Goal: Task Accomplishment & Management: Use online tool/utility

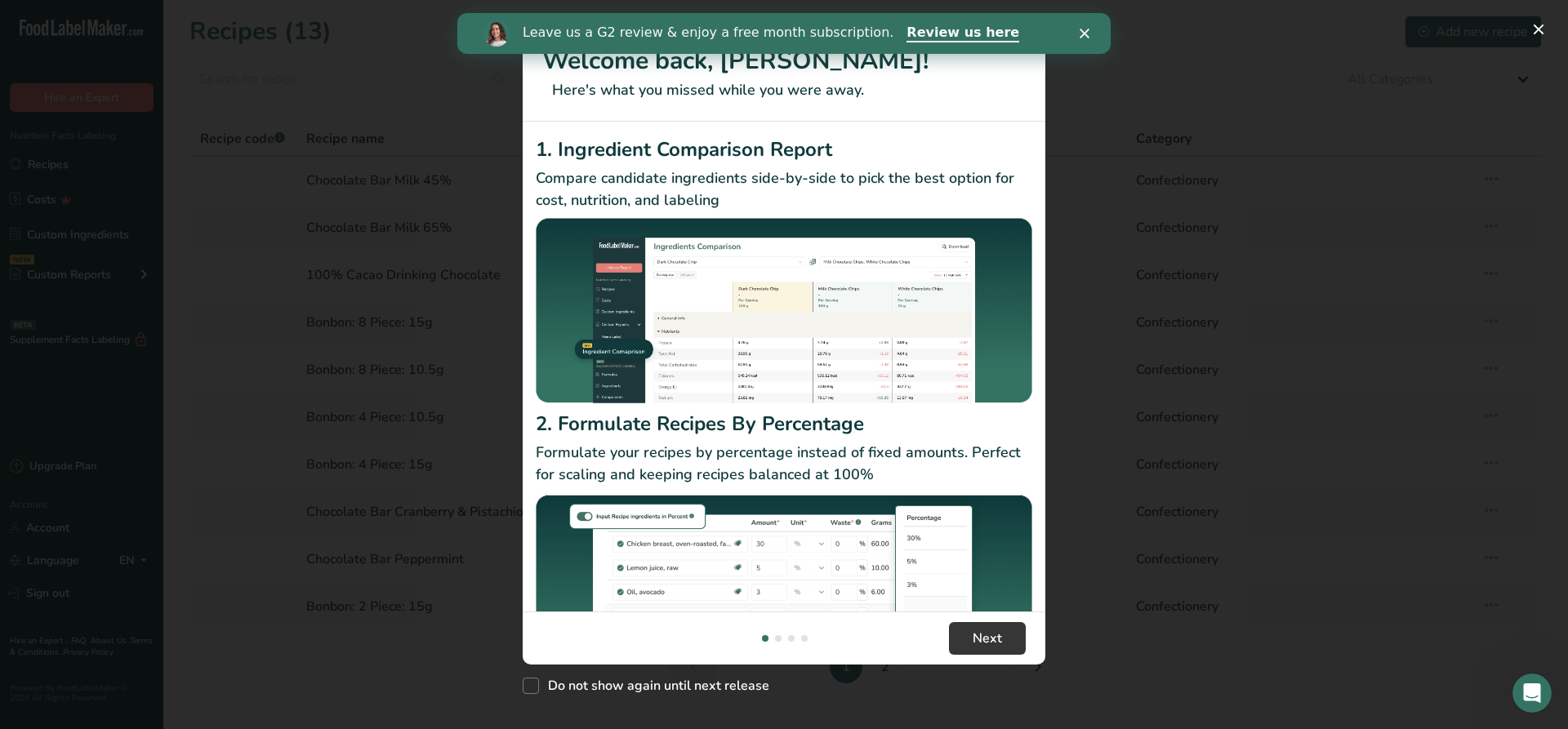
click at [1087, 28] on div "Close" at bounding box center [1087, 33] width 16 height 10
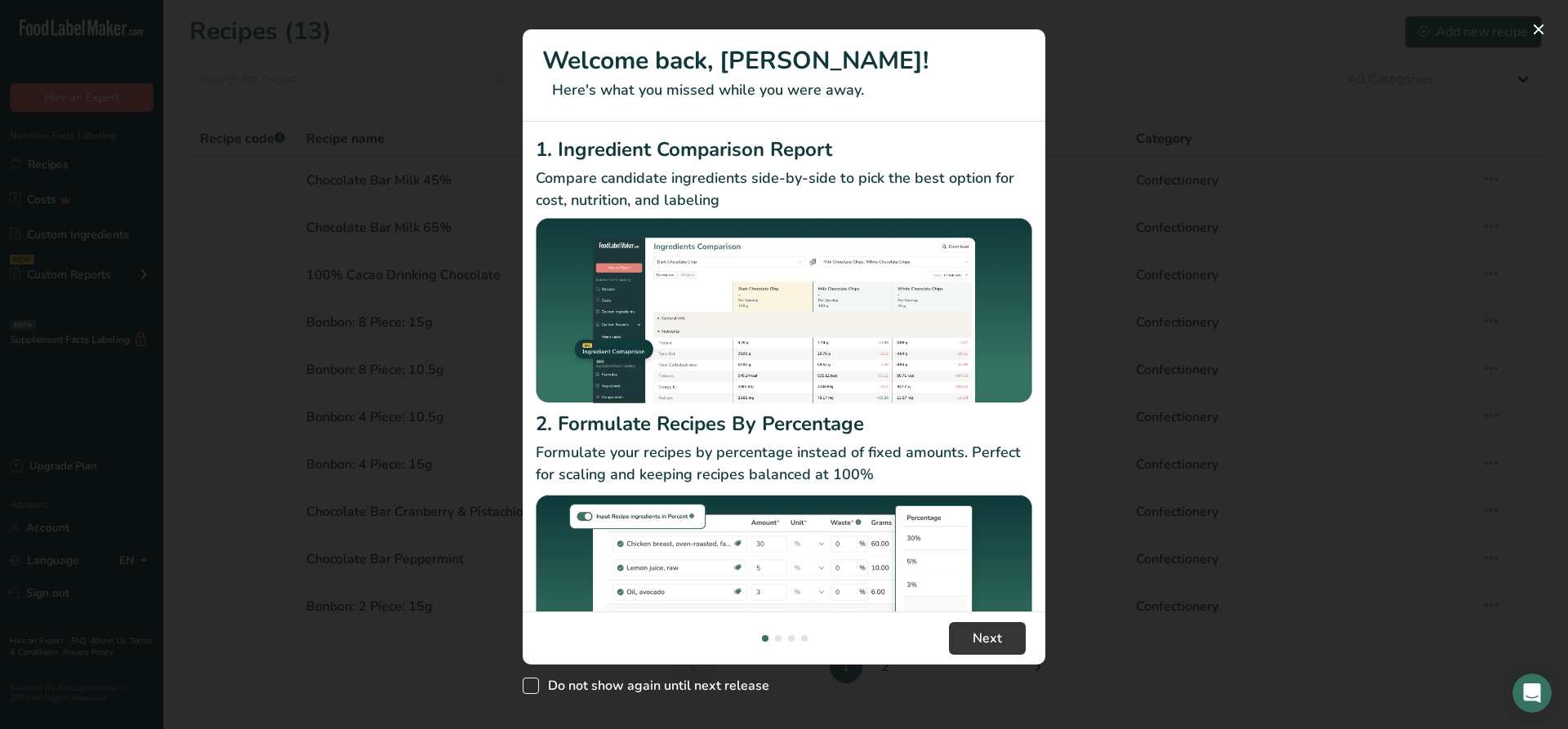
click at [649, 682] on span "Do not show again until next release" at bounding box center [654, 685] width 230 height 16
click at [533, 682] on input "Do not show again until next release" at bounding box center [528, 685] width 11 height 11
checkbox input "true"
click at [1538, 18] on button "New Features" at bounding box center [1538, 29] width 26 height 26
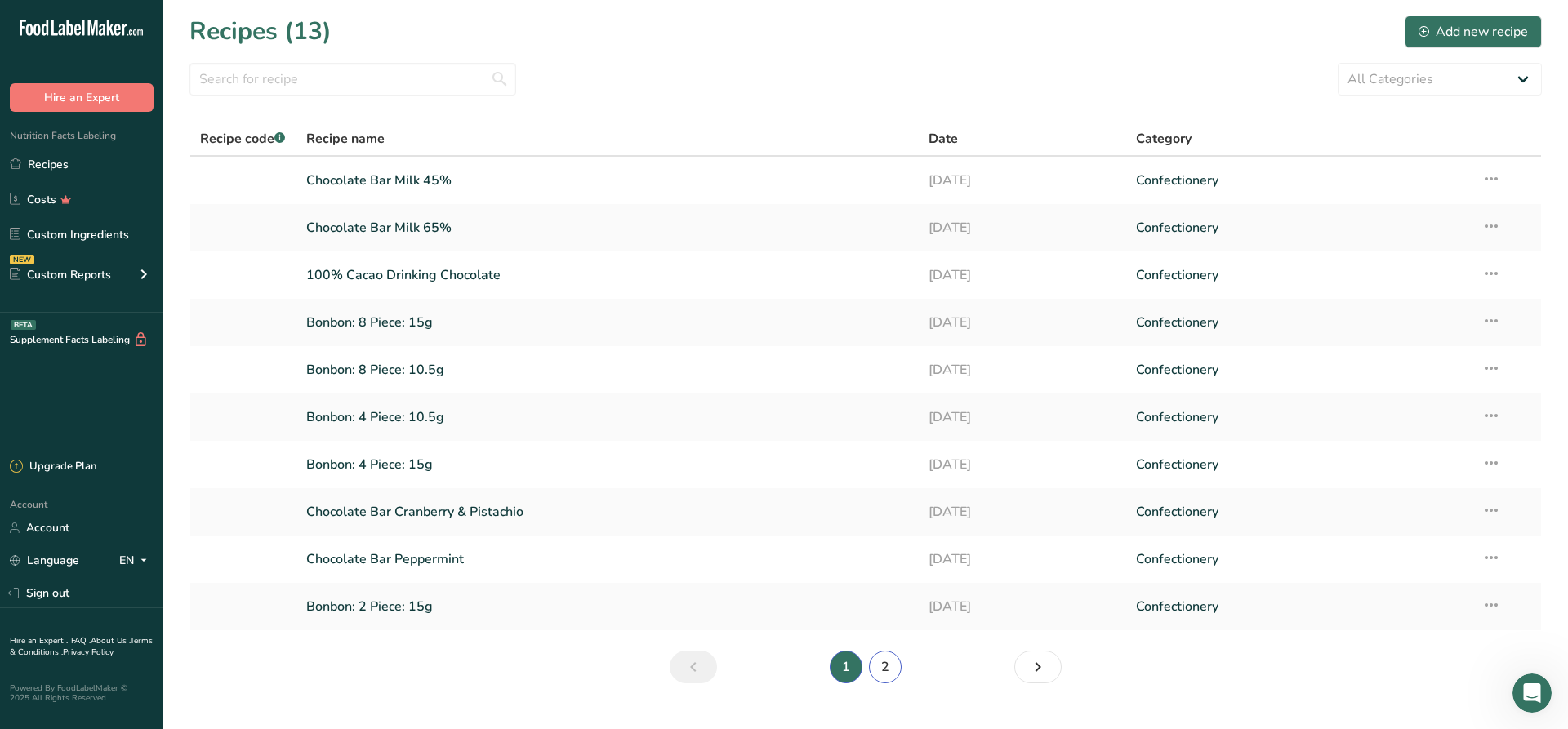
click at [880, 661] on link "2" at bounding box center [885, 667] width 33 height 33
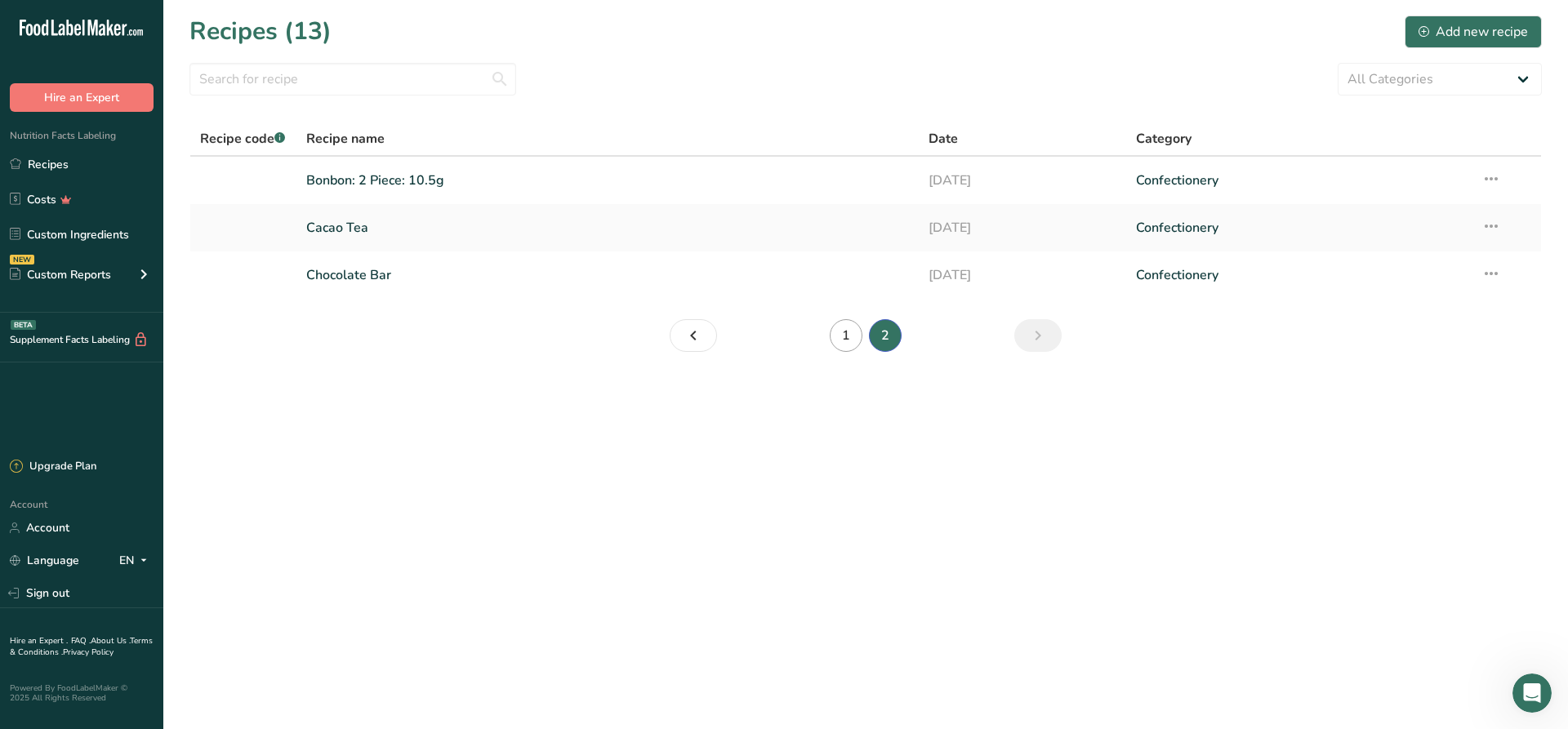
click at [842, 660] on main "Recipes (13) Add new recipe All Categories Baked Goods [GEOGRAPHIC_DATA] Confec…" at bounding box center [784, 364] width 1568 height 729
click at [853, 336] on link "1" at bounding box center [847, 335] width 33 height 33
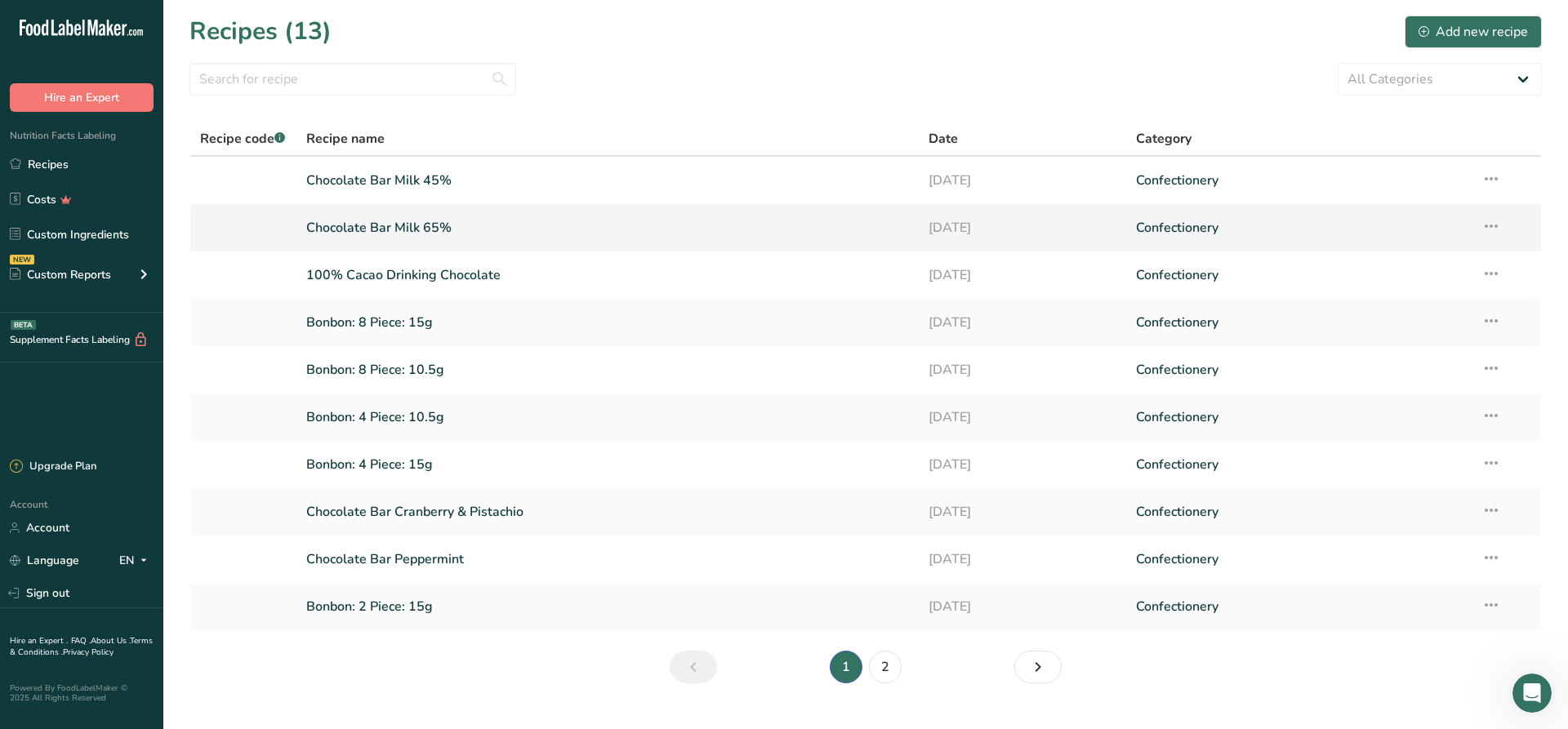
click at [461, 222] on link "Chocolate Bar Milk 65%" at bounding box center [607, 227] width 602 height 34
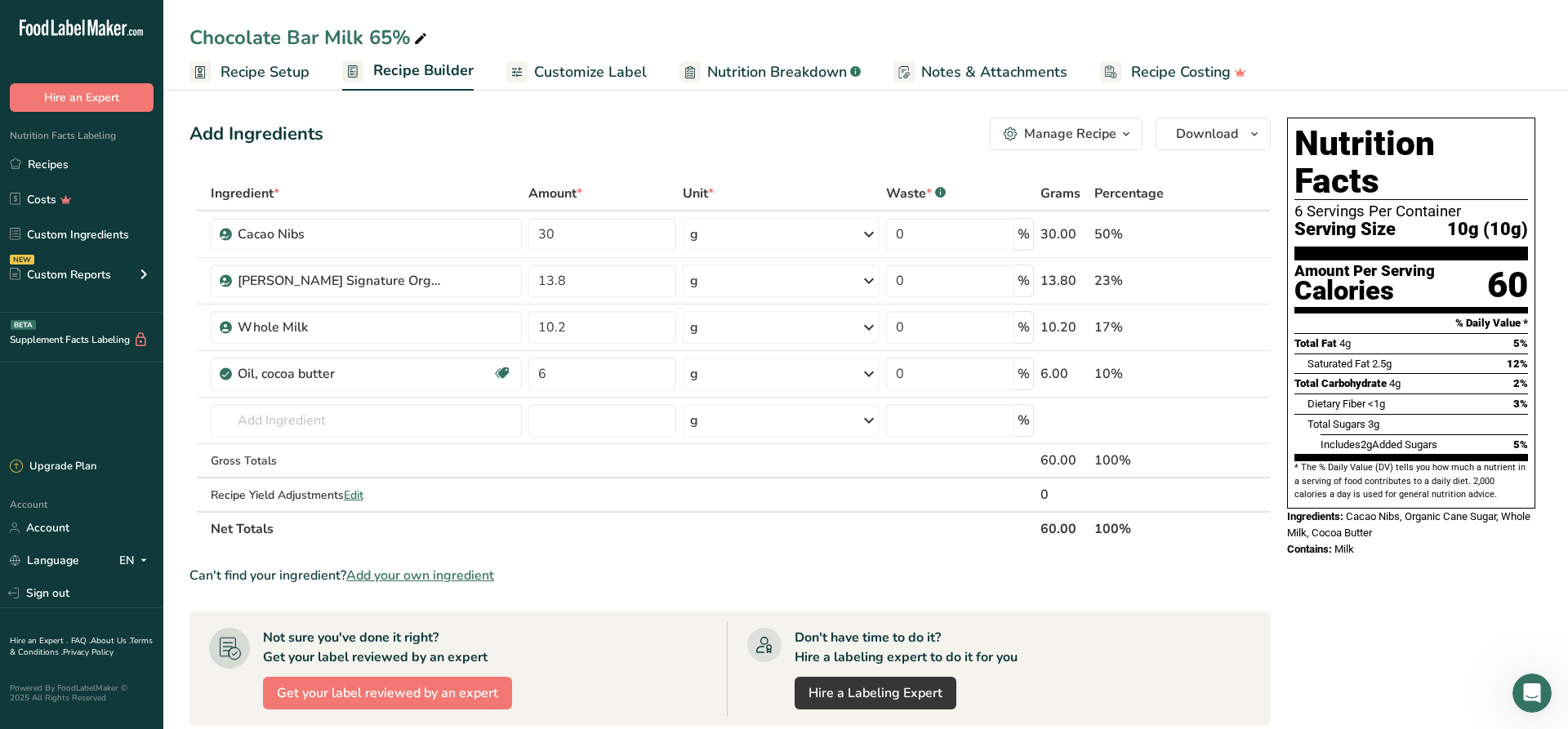
click at [1118, 128] on span "button" at bounding box center [1126, 134] width 19 height 19
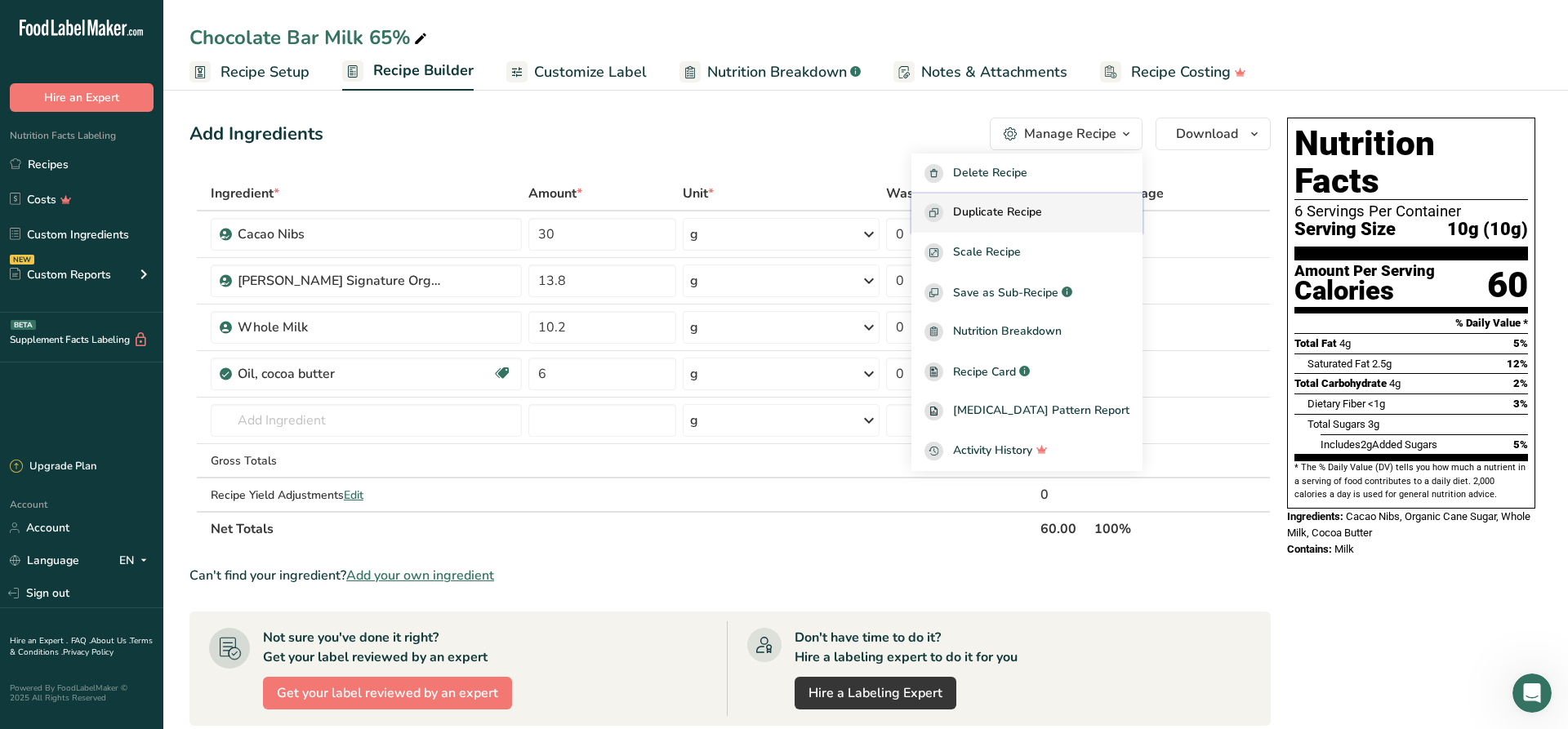
click at [1025, 206] on span "Duplicate Recipe" at bounding box center [998, 212] width 89 height 18
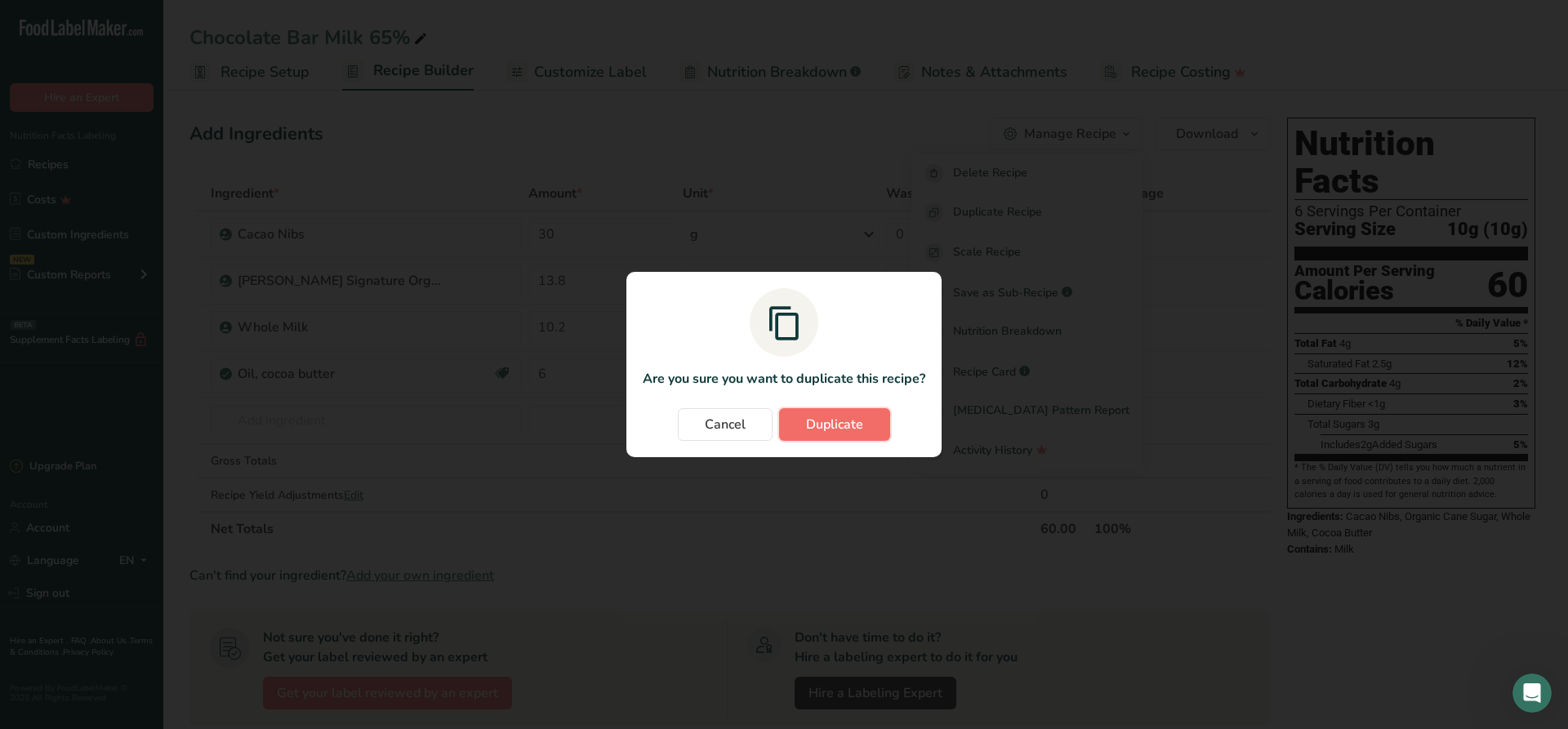
click at [857, 421] on span "Duplicate" at bounding box center [834, 425] width 57 height 19
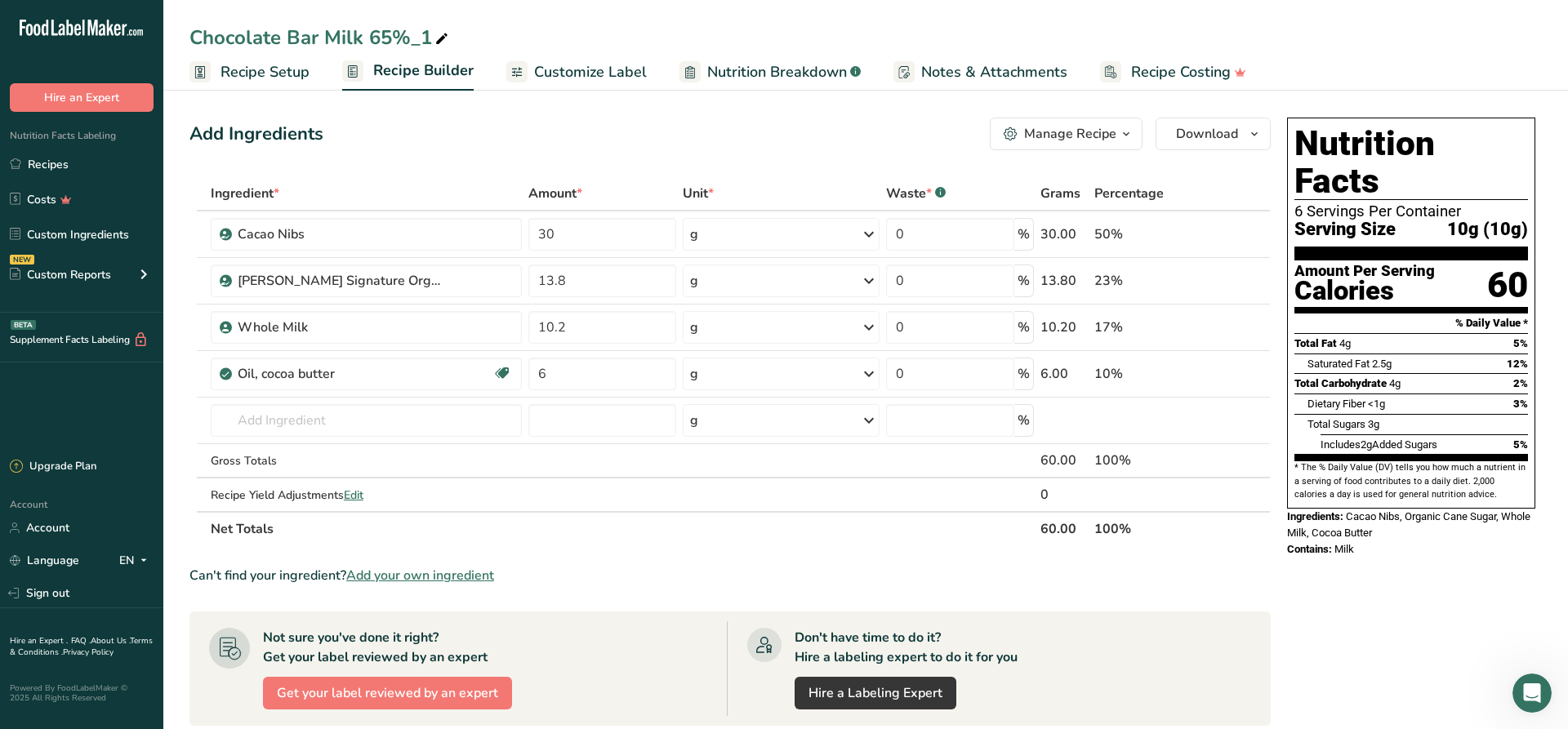
drag, startPoint x: 428, startPoint y: 34, endPoint x: 284, endPoint y: 34, distance: 144.0
click at [284, 34] on div "Chocolate Bar Milk 65%_1" at bounding box center [320, 38] width 262 height 29
type input "Milk Chocolate Spread"
click at [354, 226] on div "Cacao Nibs" at bounding box center [339, 235] width 205 height 19
click at [313, 419] on input "text" at bounding box center [367, 421] width 312 height 33
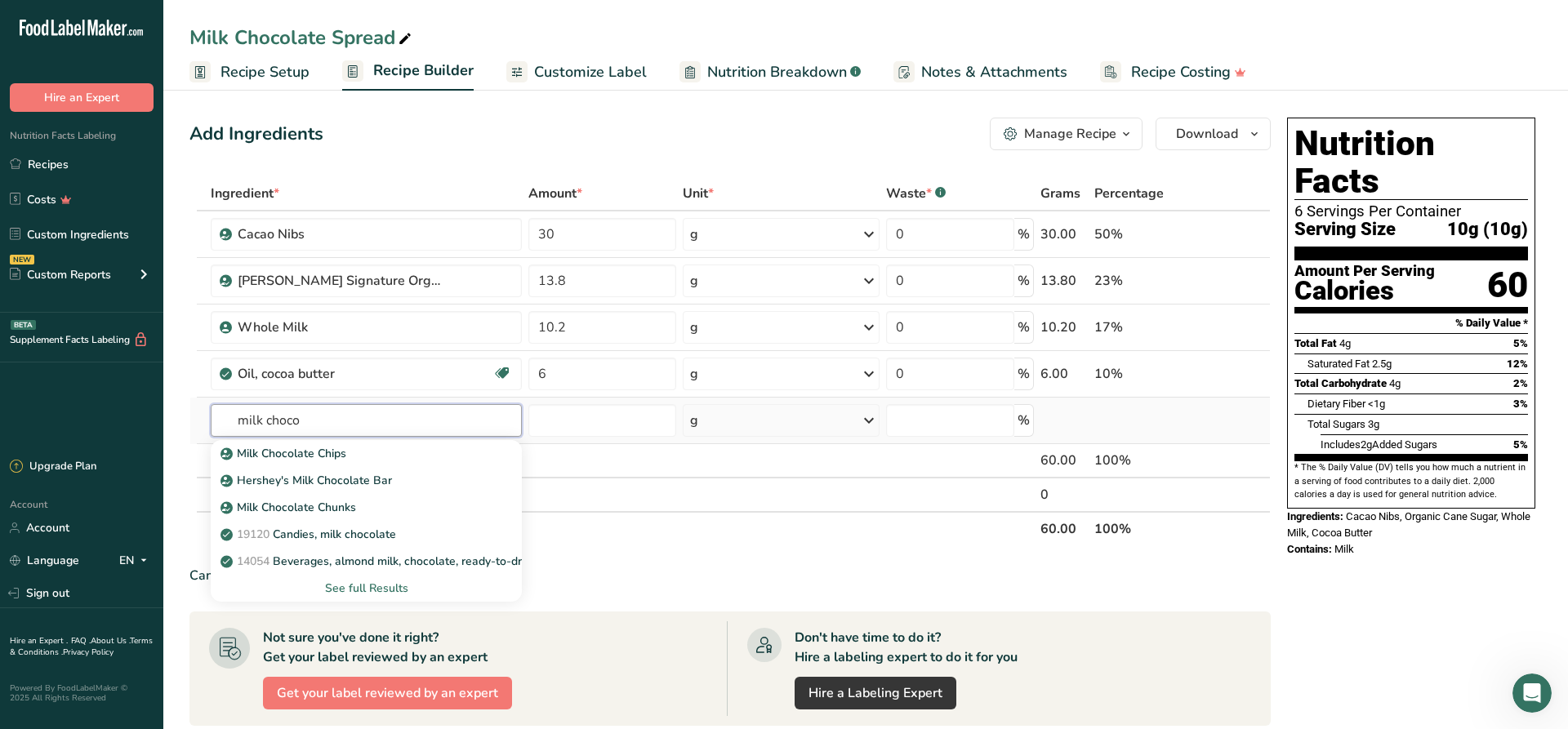
type input "milk choco"
click at [366, 579] on div "See full Results" at bounding box center [367, 588] width 312 height 27
click at [369, 584] on div "See full Results" at bounding box center [367, 588] width 286 height 17
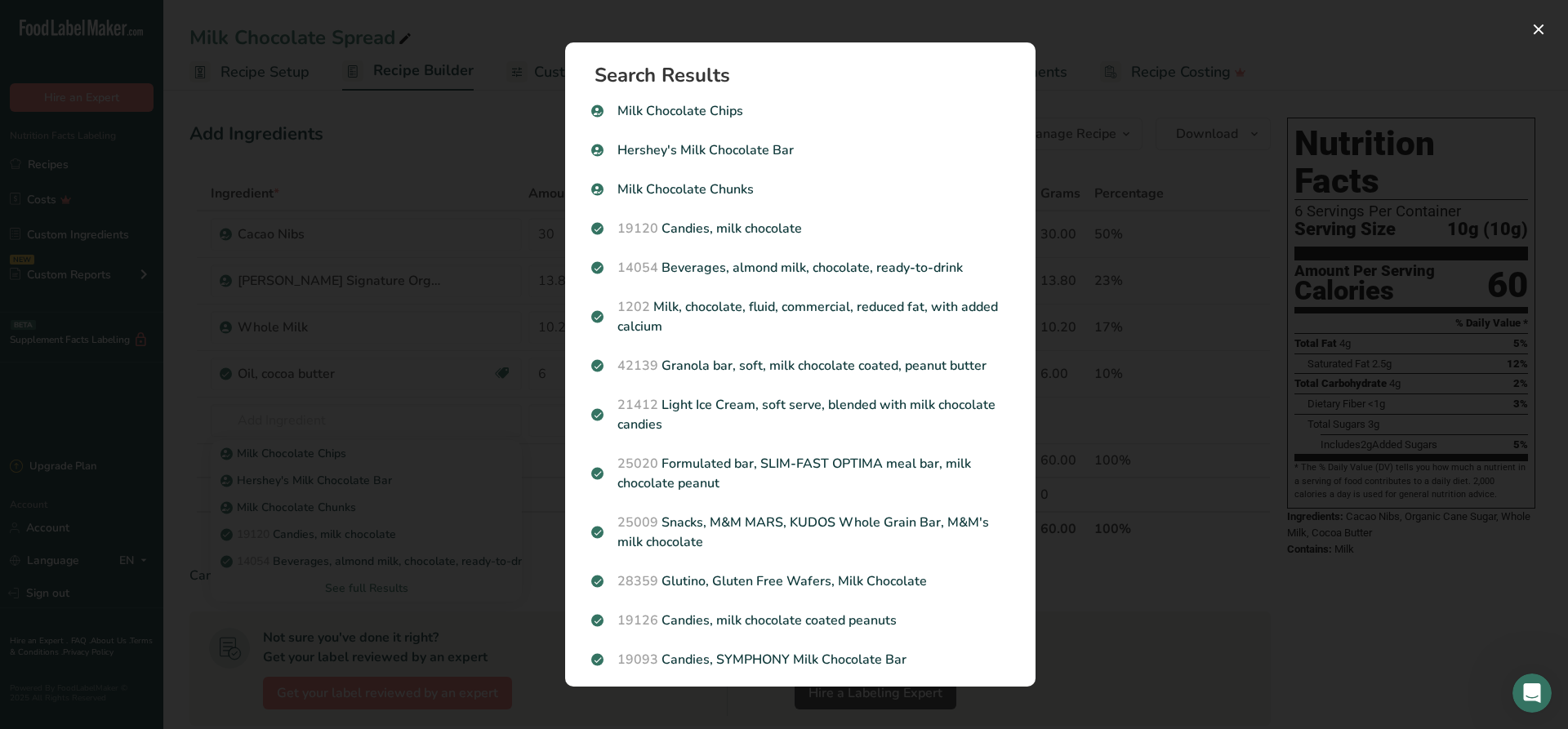
click at [426, 577] on div "Search results modal" at bounding box center [784, 364] width 1568 height 729
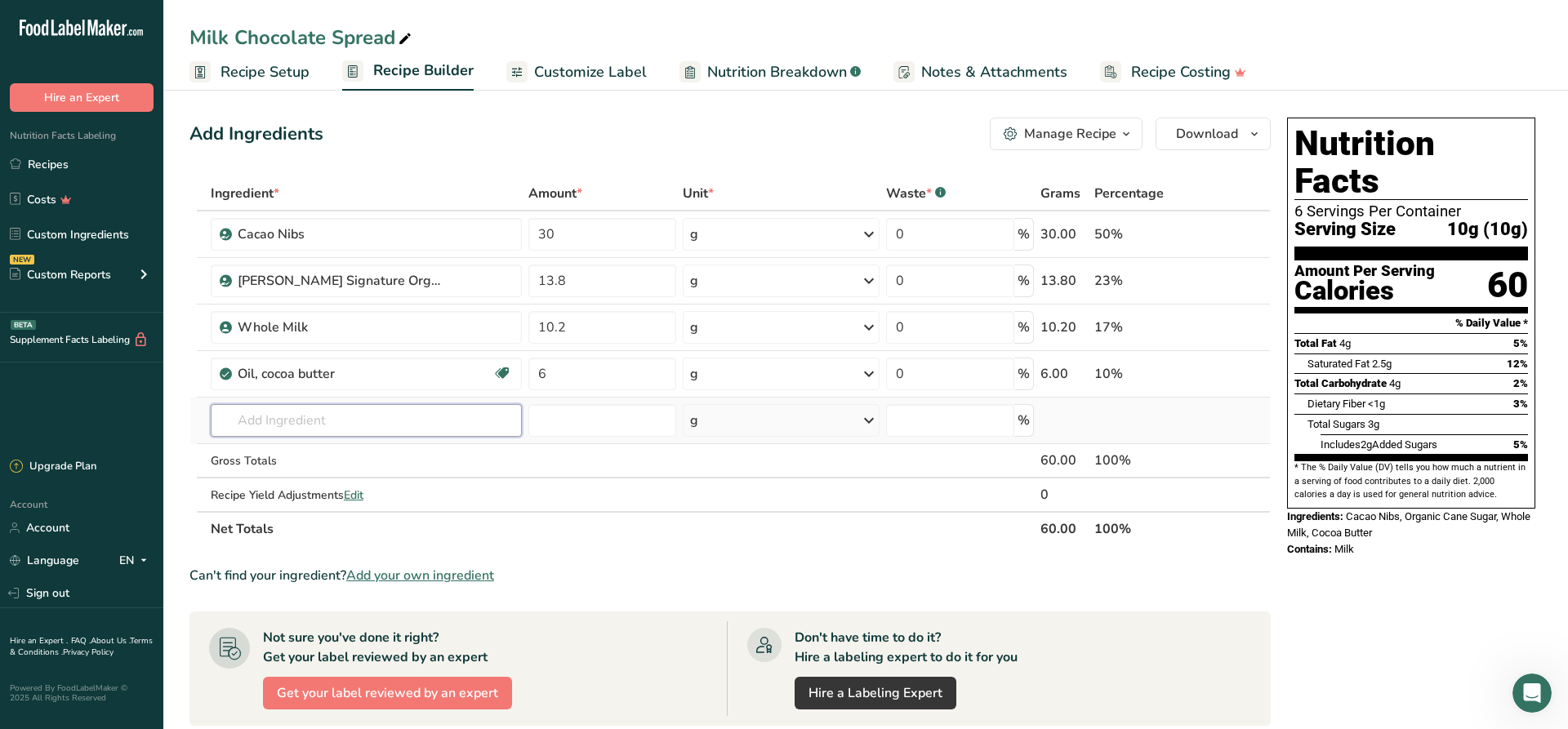
click at [276, 412] on input "text" at bounding box center [367, 421] width 312 height 33
type input "milk chocolate 65%"
click at [322, 482] on div "Add your own ingredient" at bounding box center [367, 481] width 286 height 17
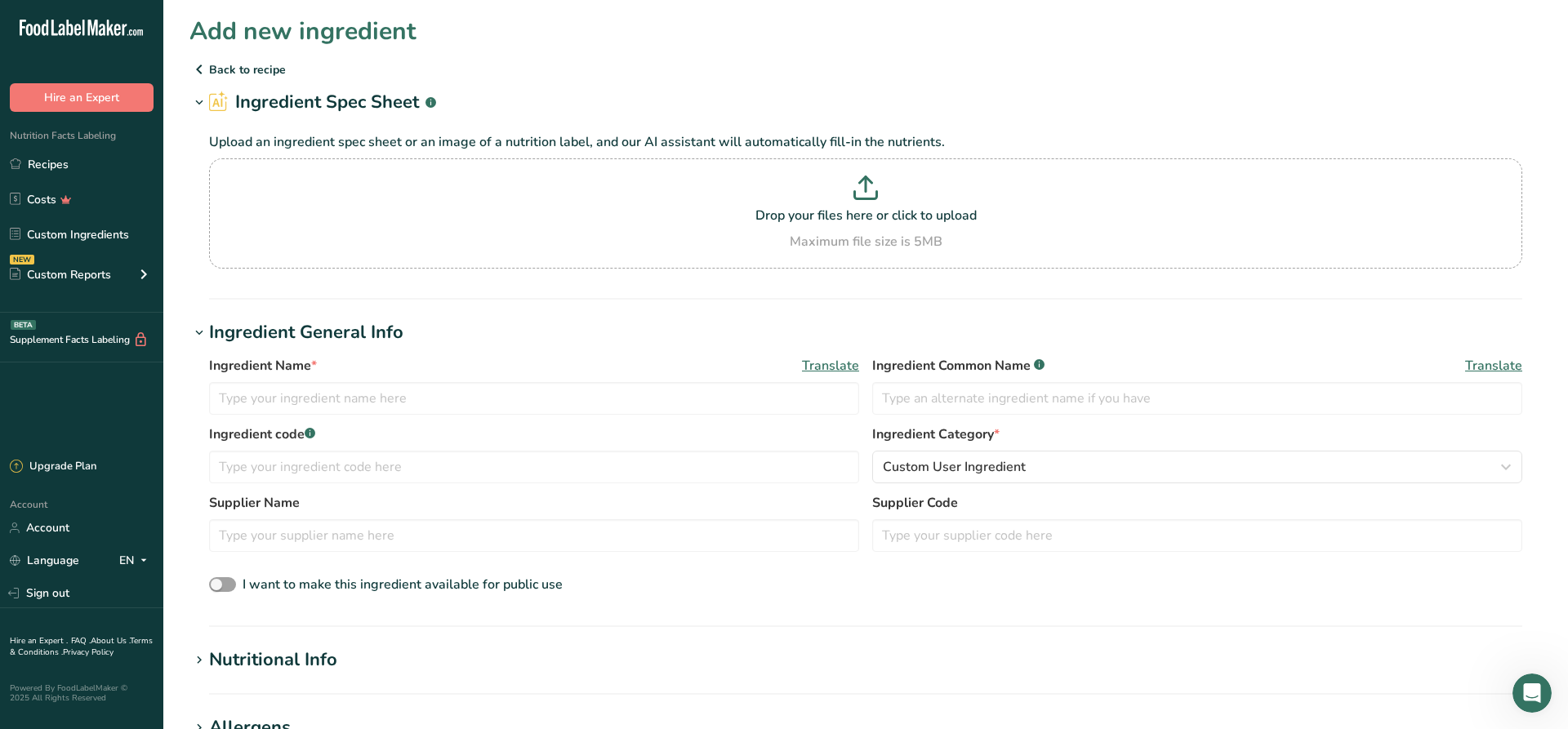
click at [205, 67] on icon at bounding box center [199, 69] width 19 height 29
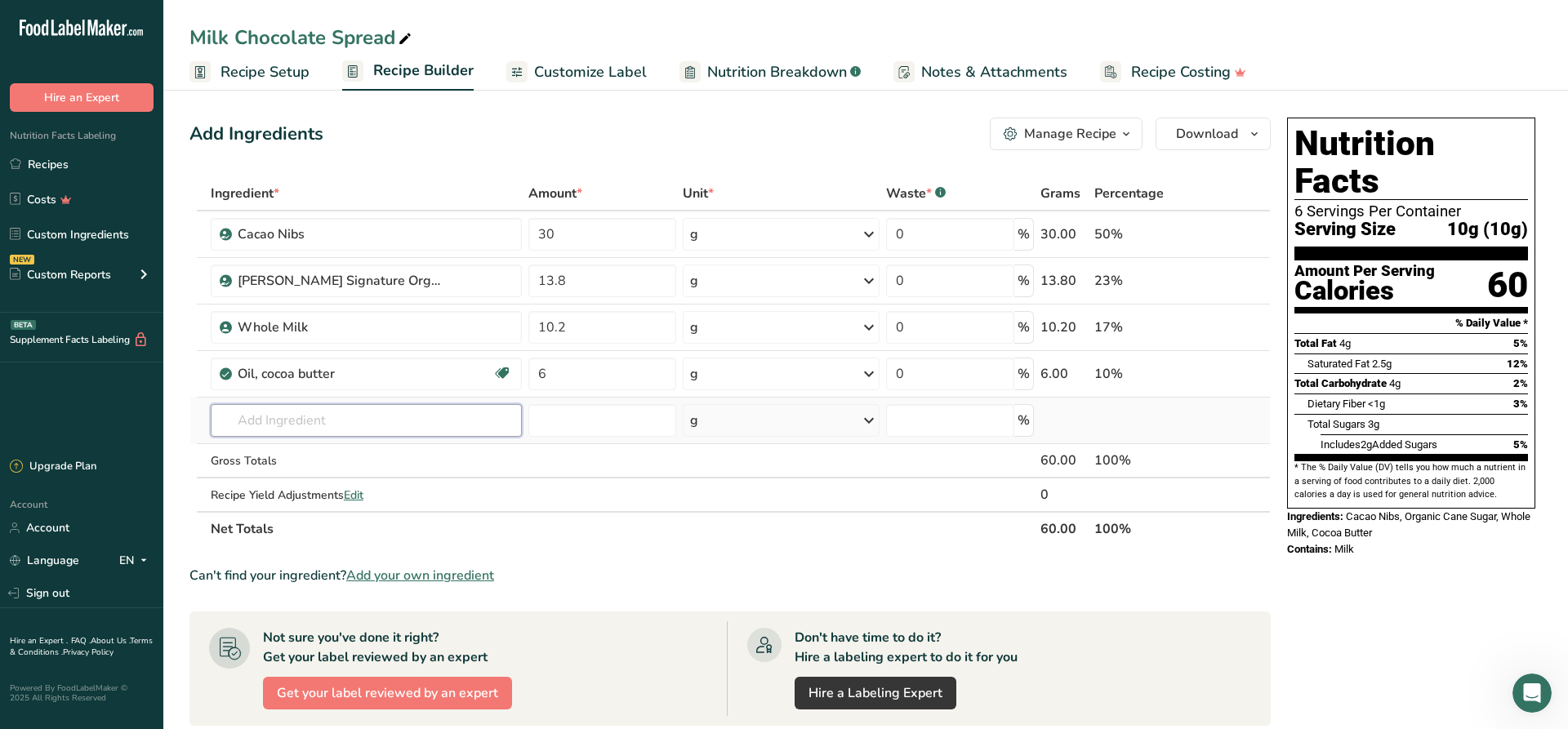
click at [371, 418] on input "text" at bounding box center [367, 421] width 312 height 33
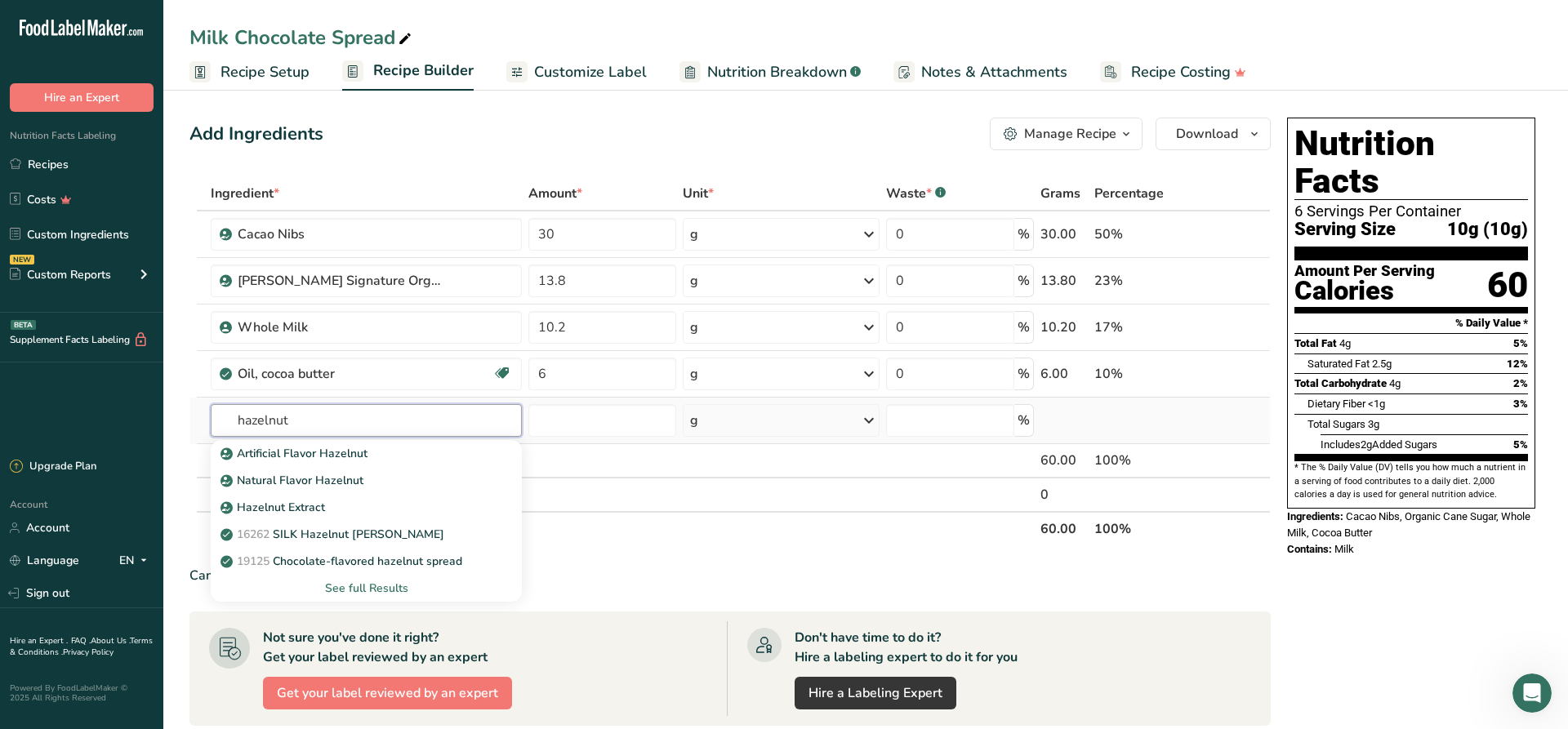
type input "hazelnut"
click at [381, 589] on div "See full Results" at bounding box center [367, 588] width 286 height 17
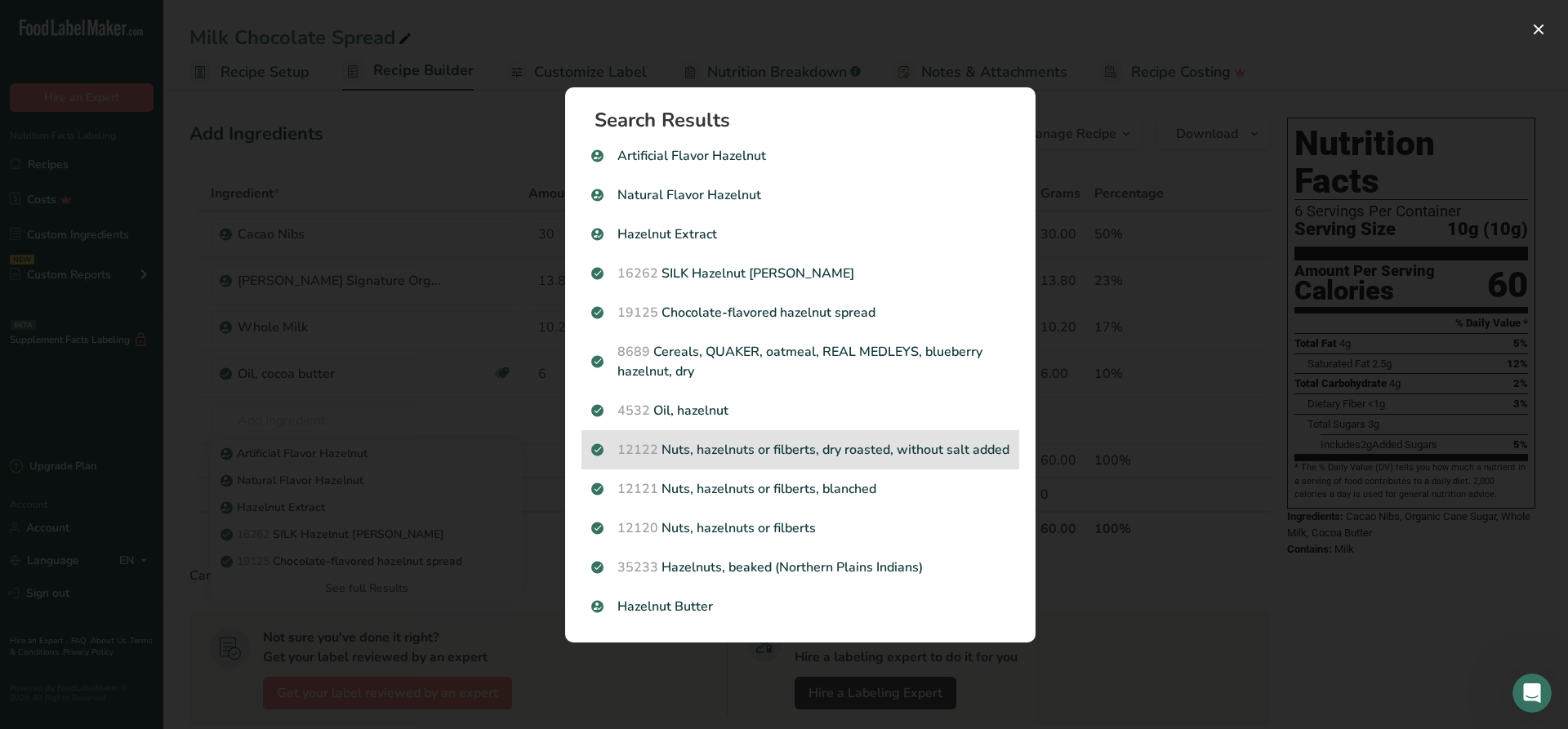
click at [871, 440] on p "12122 Nuts, hazelnuts or filberts, dry roasted, without salt added" at bounding box center [800, 450] width 418 height 19
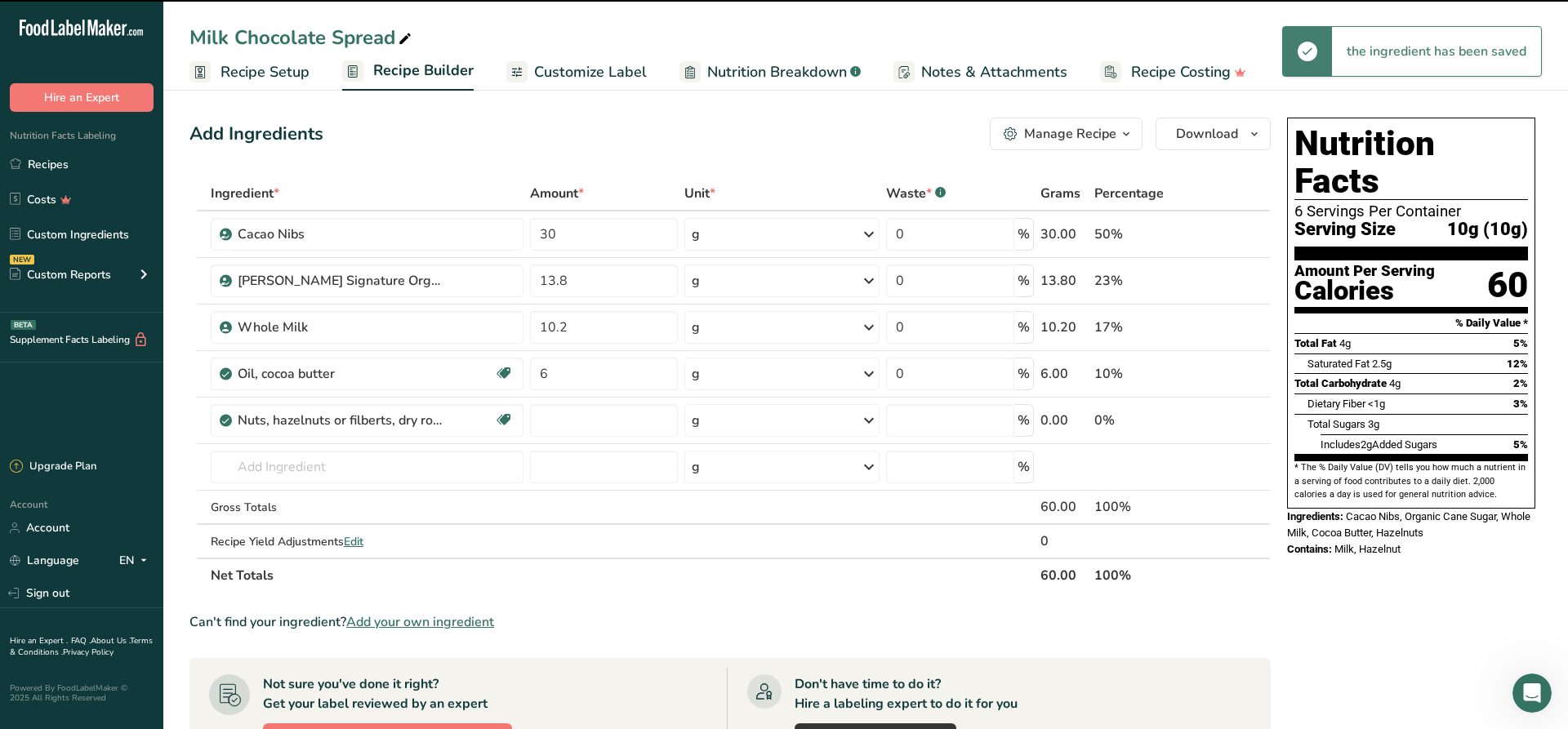
type input "0"
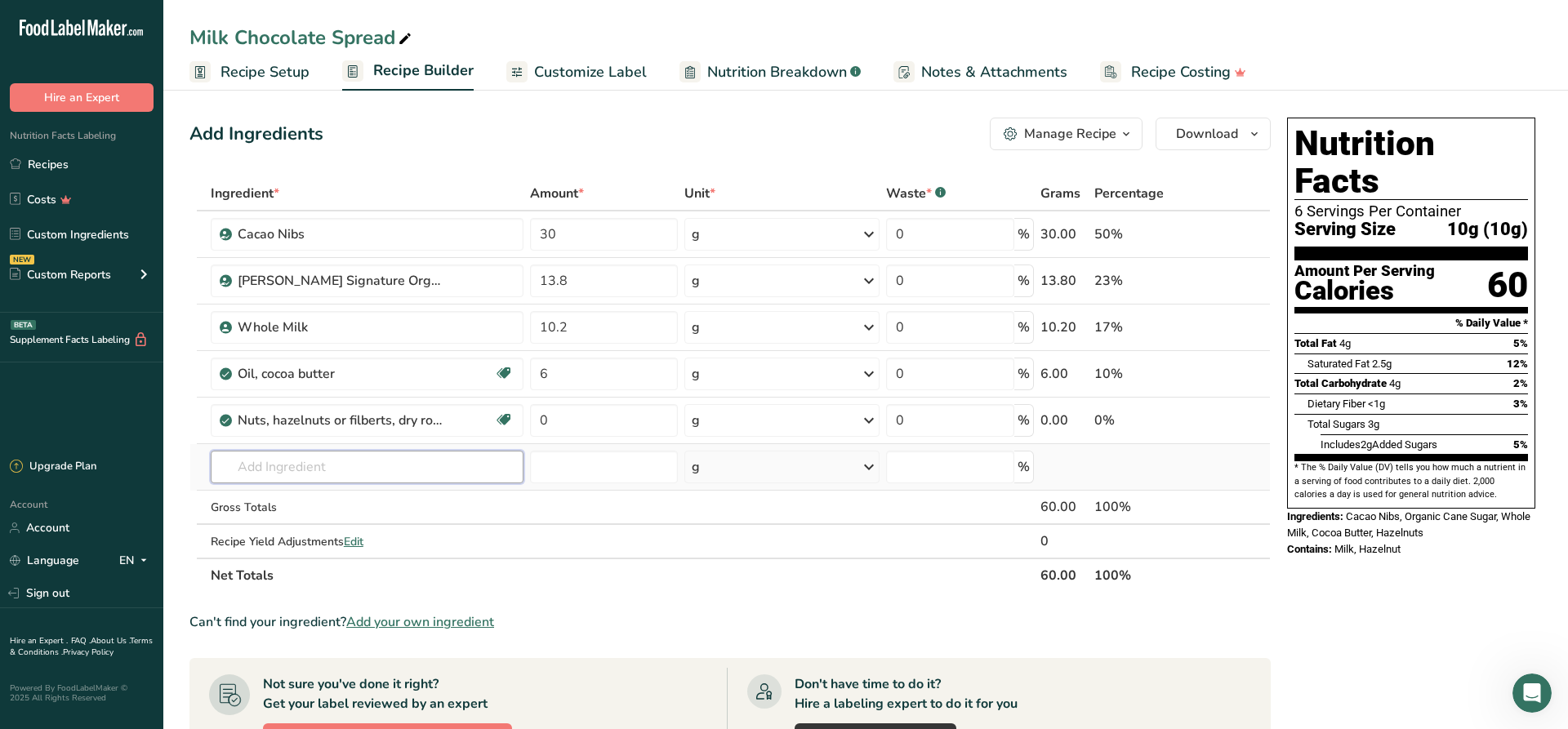
click at [441, 463] on input "text" at bounding box center [367, 467] width 313 height 33
type input "[PERSON_NAME] Signature Organic Cane Sugar"
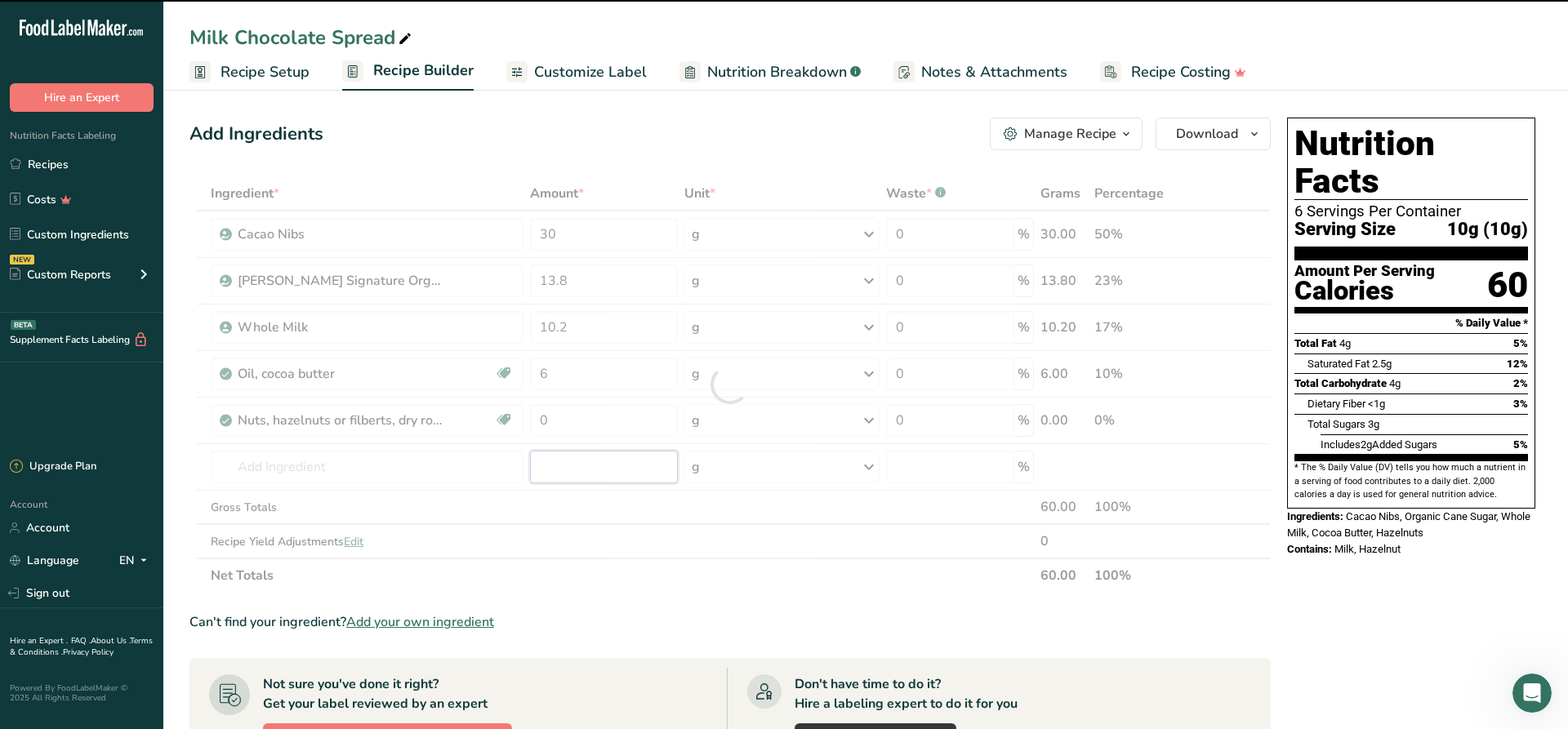
type input "0"
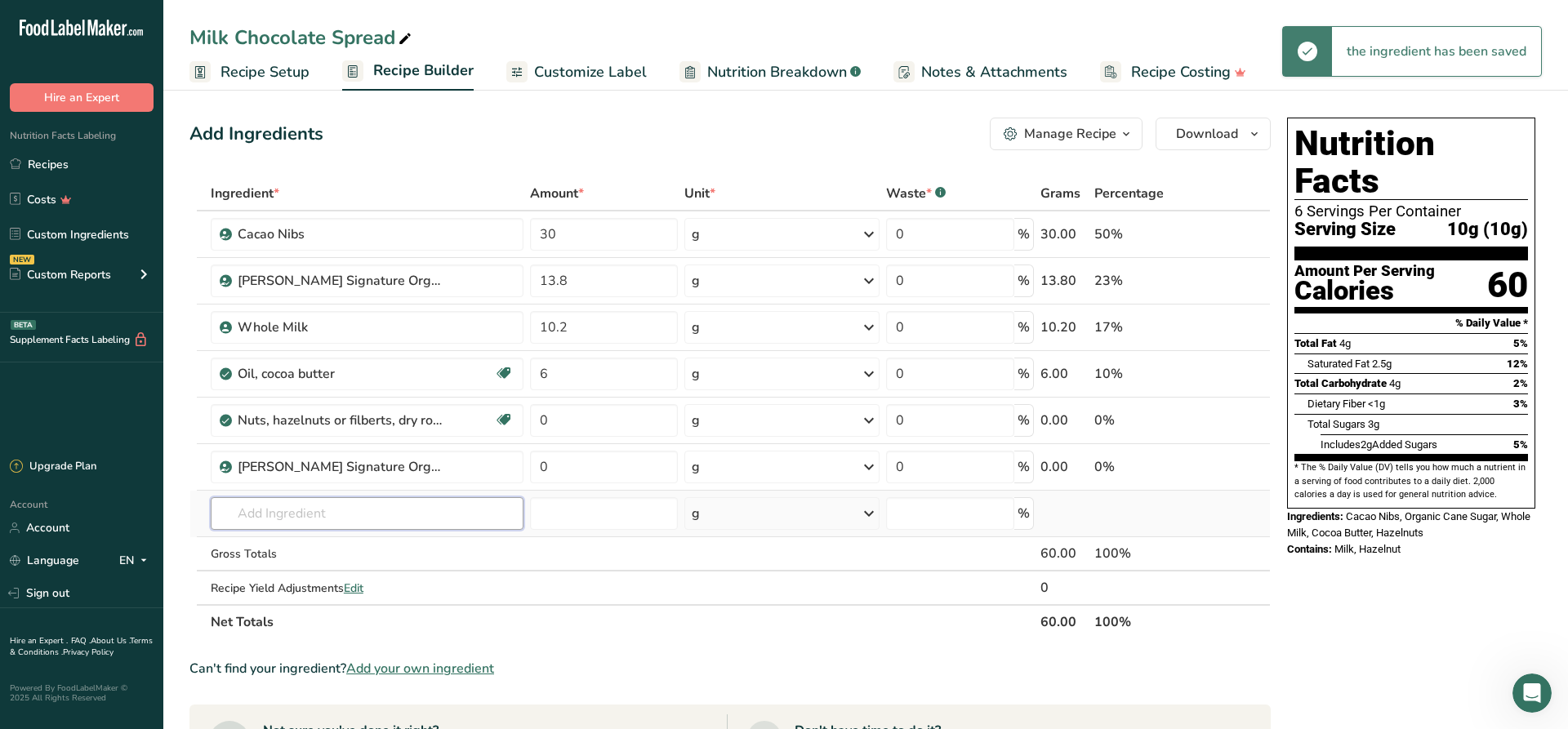
click at [391, 517] on input "text" at bounding box center [367, 514] width 313 height 33
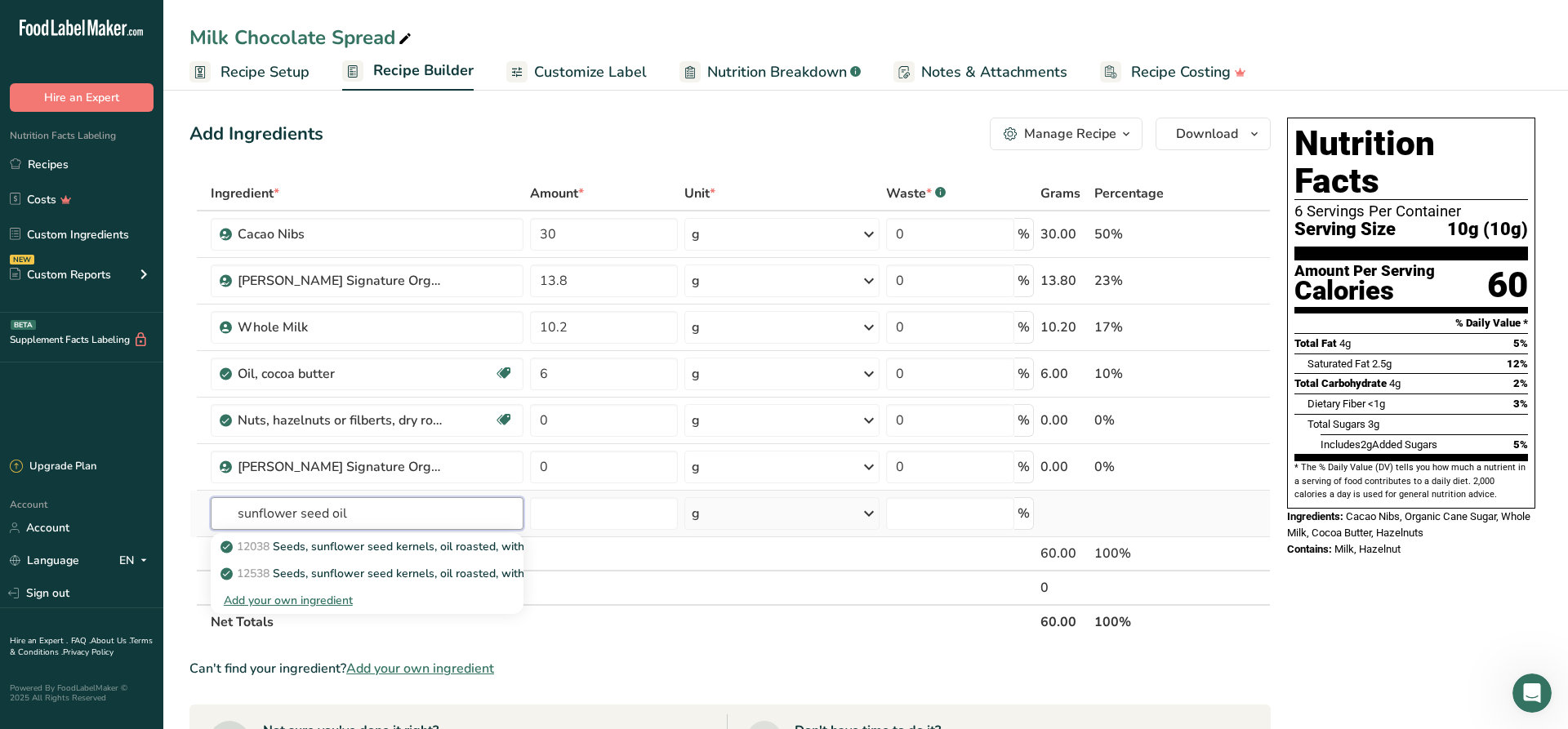
click at [311, 509] on input "sunflower seed oil" at bounding box center [367, 514] width 313 height 33
drag, startPoint x: 311, startPoint y: 509, endPoint x: 334, endPoint y: 517, distance: 24.4
click at [312, 509] on input "sunflower seed oil" at bounding box center [367, 514] width 313 height 33
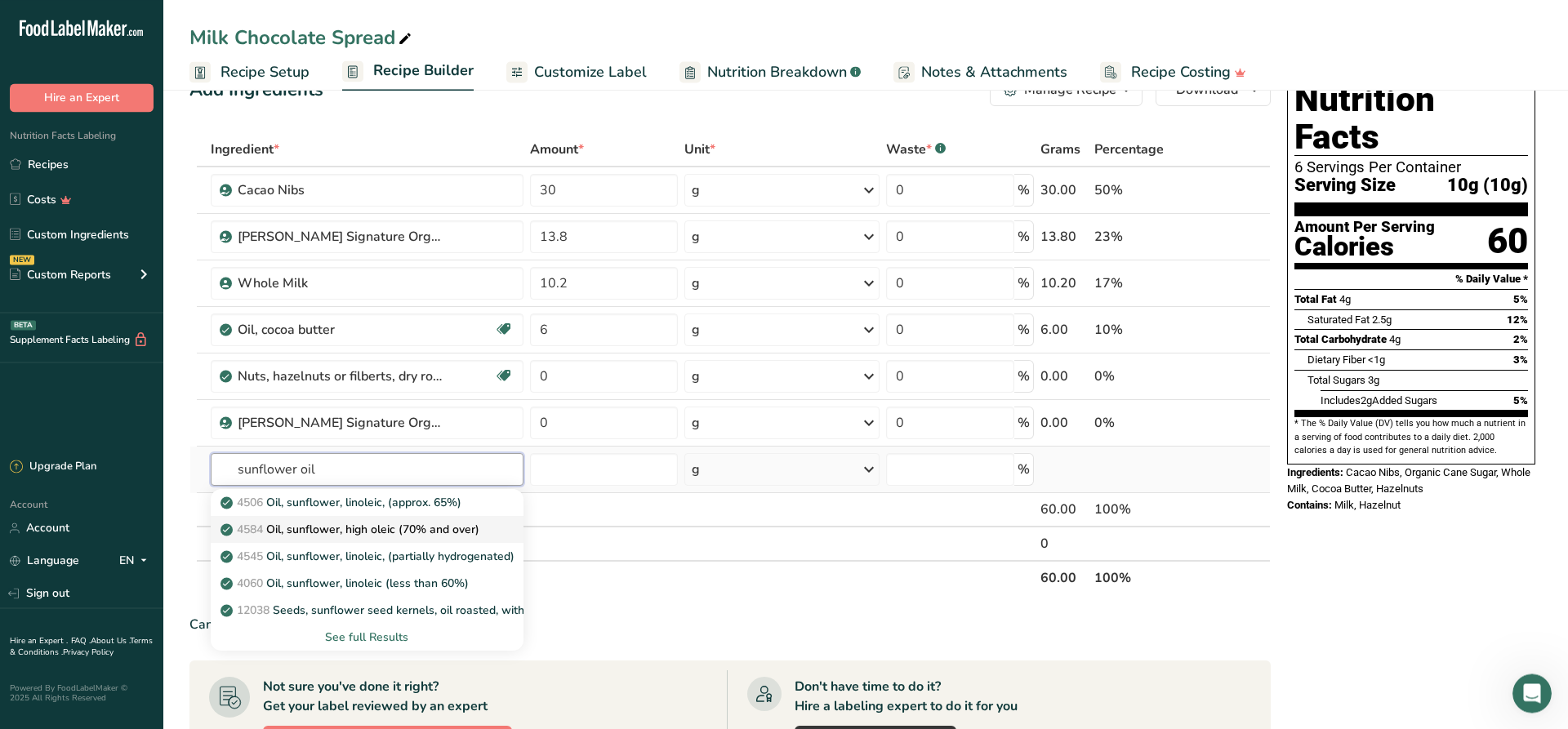
scroll to position [83, 0]
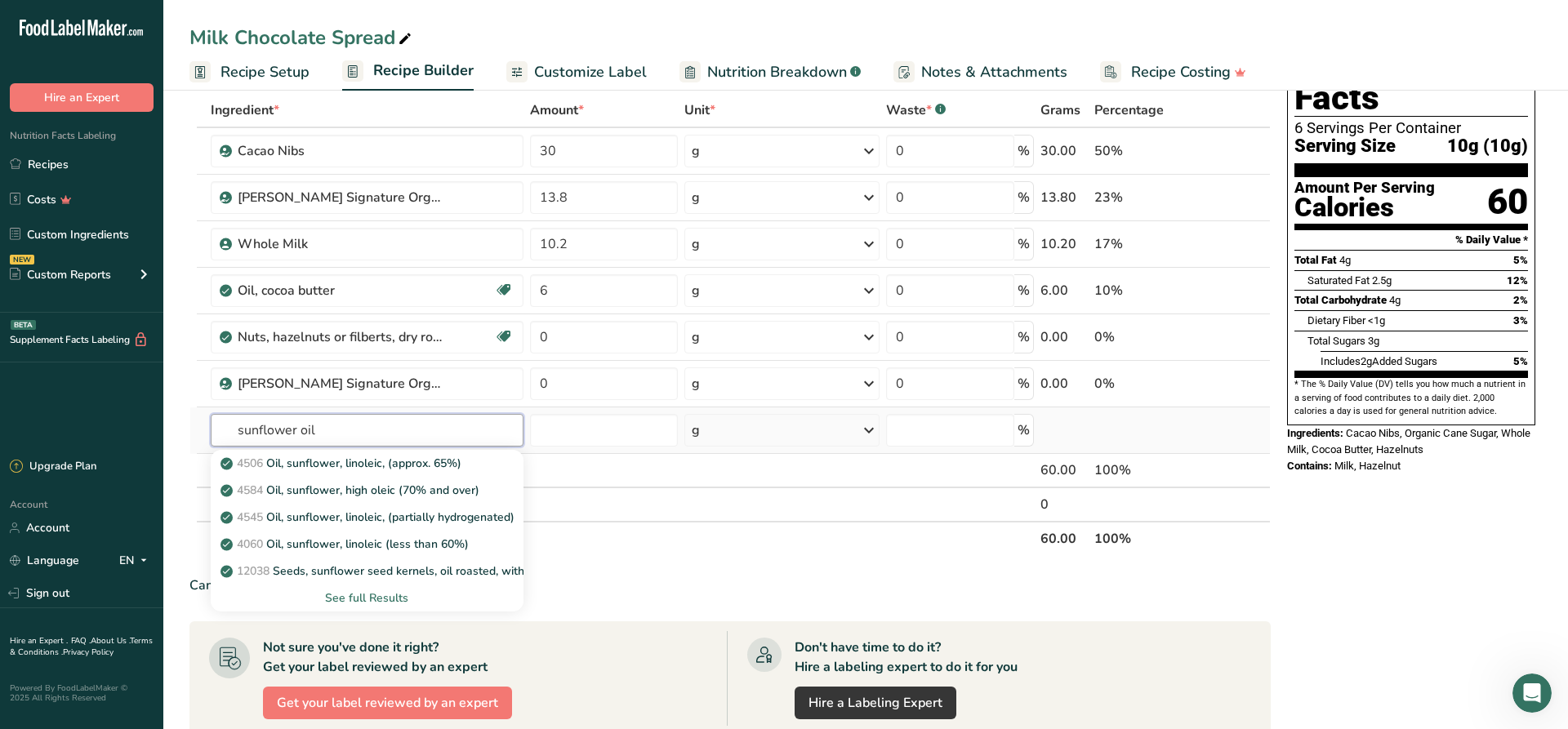
type input "sunflower oil"
click at [389, 601] on div "See full Results" at bounding box center [368, 598] width 287 height 17
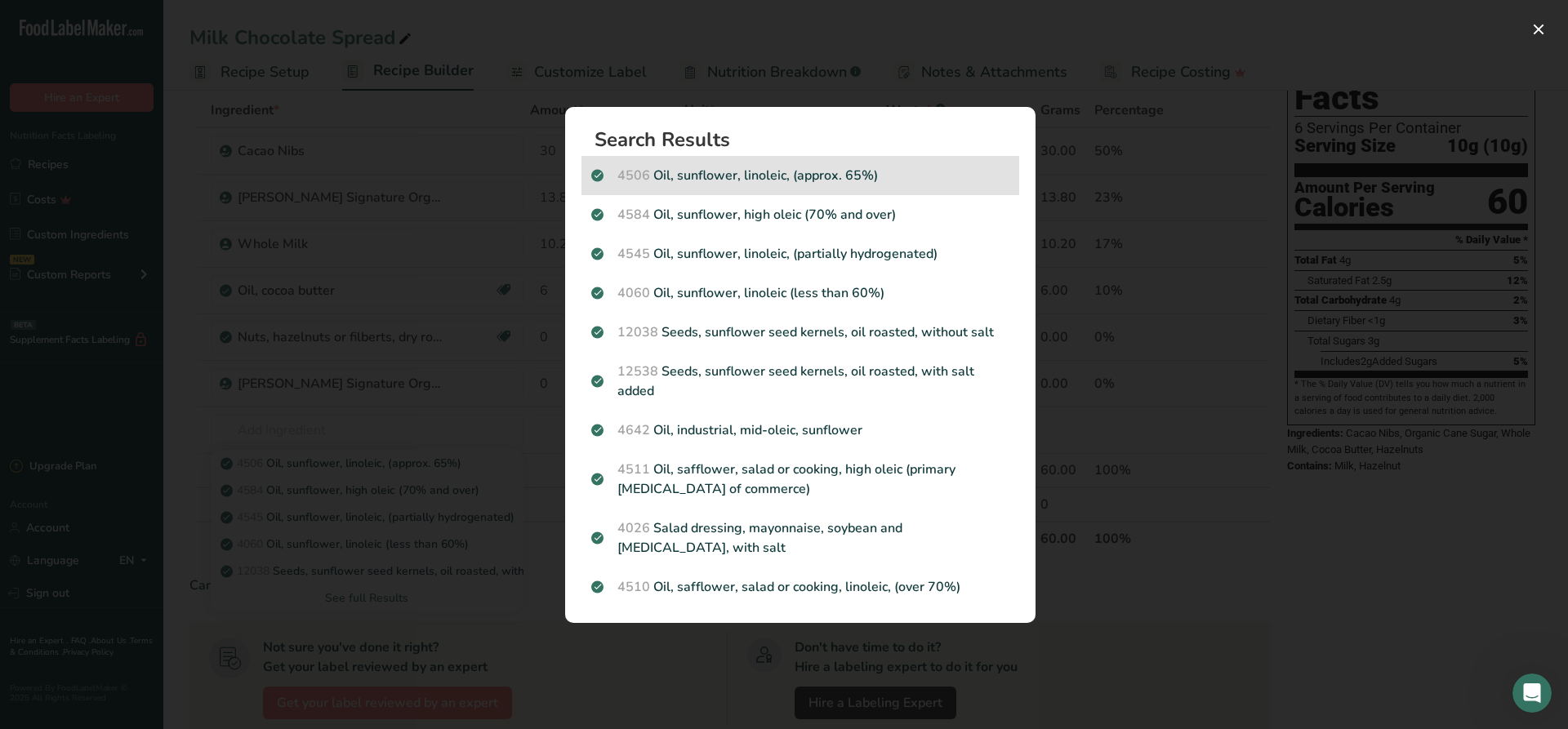
click at [834, 174] on p "4506 Oil, sunflower, linoleic, (approx. 65%)" at bounding box center [800, 175] width 418 height 19
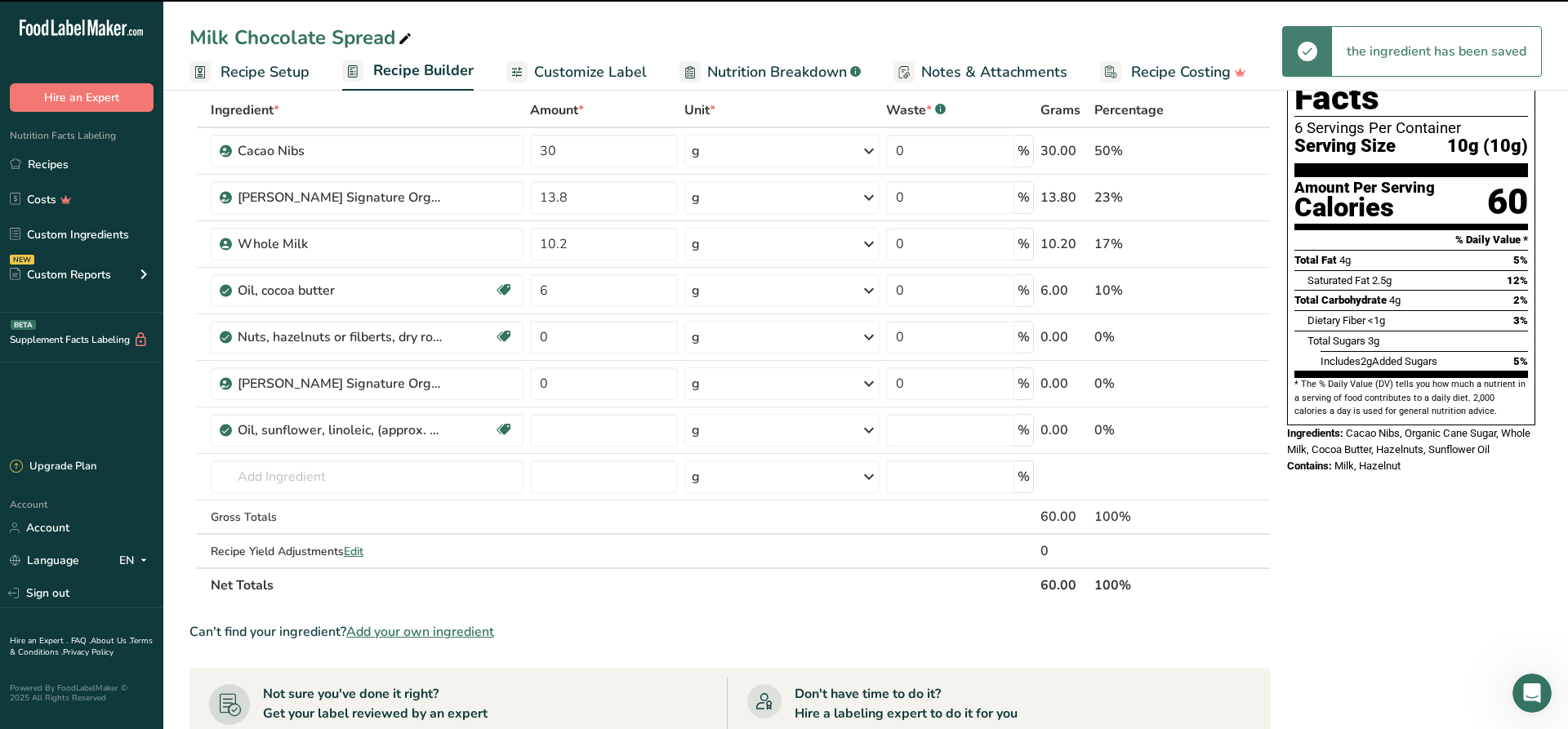
type input "0"
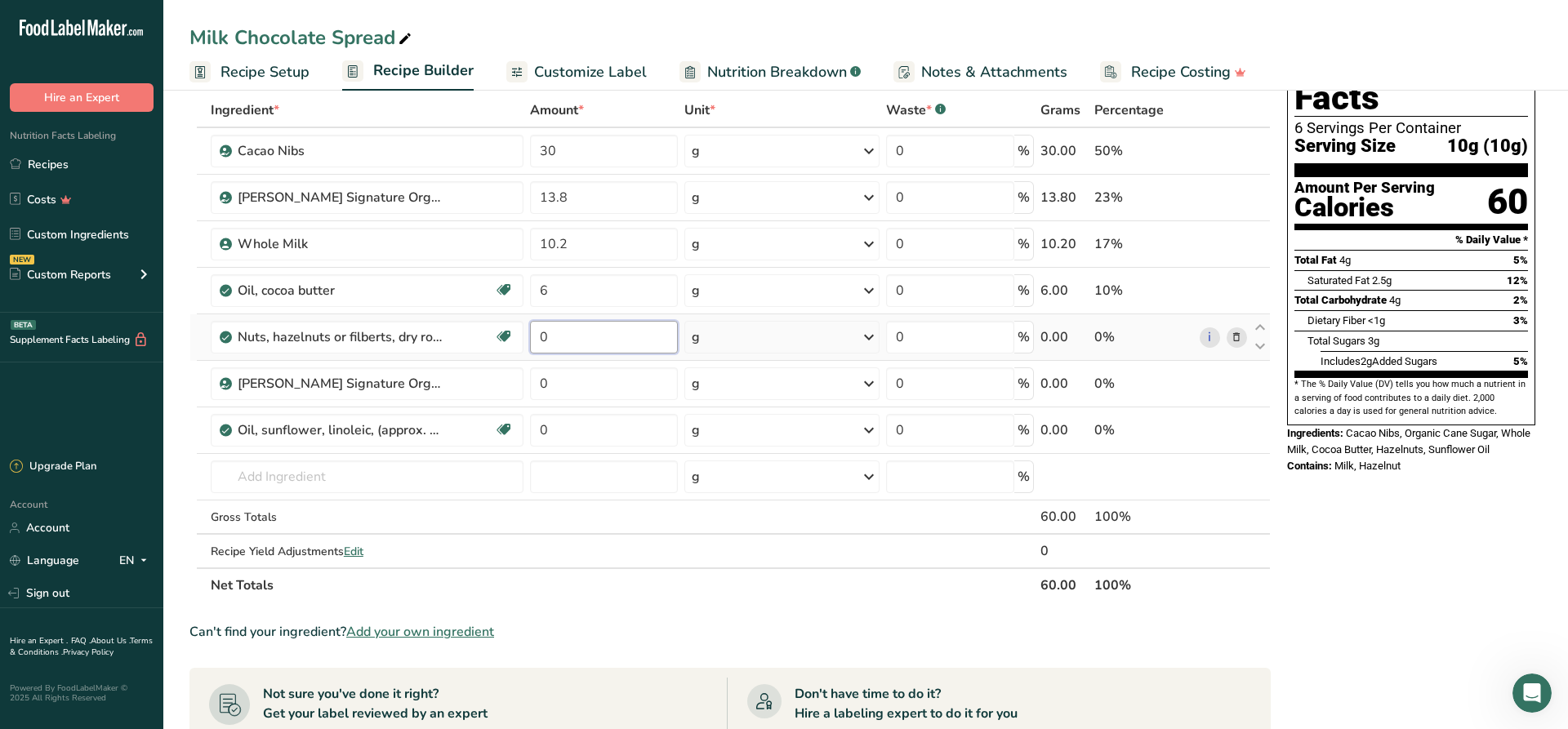
click at [556, 331] on input "0" at bounding box center [604, 337] width 147 height 33
type input "81"
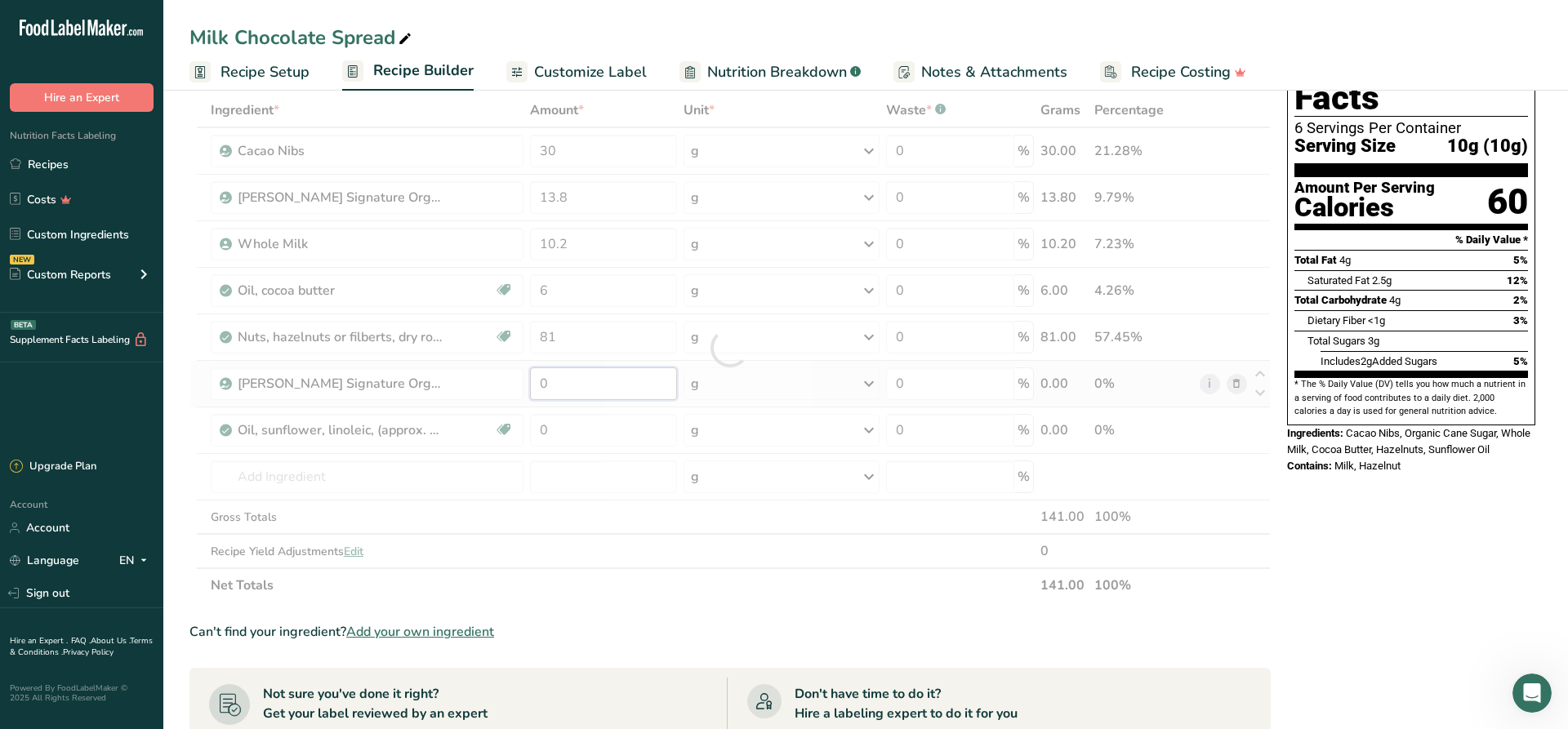
drag, startPoint x: 530, startPoint y: 393, endPoint x: 496, endPoint y: 401, distance: 34.9
click at [530, 400] on input "0" at bounding box center [604, 384] width 147 height 33
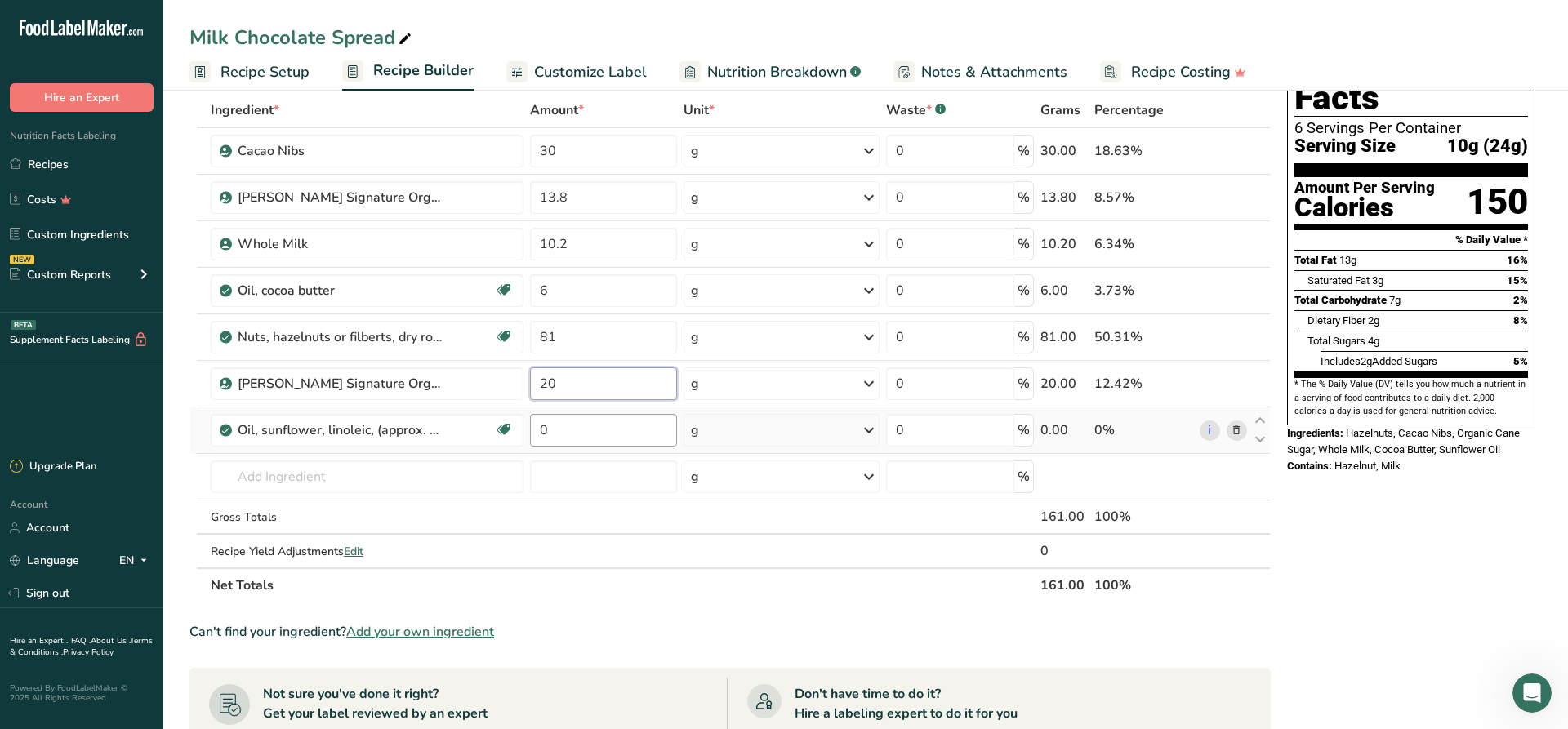
type input "20"
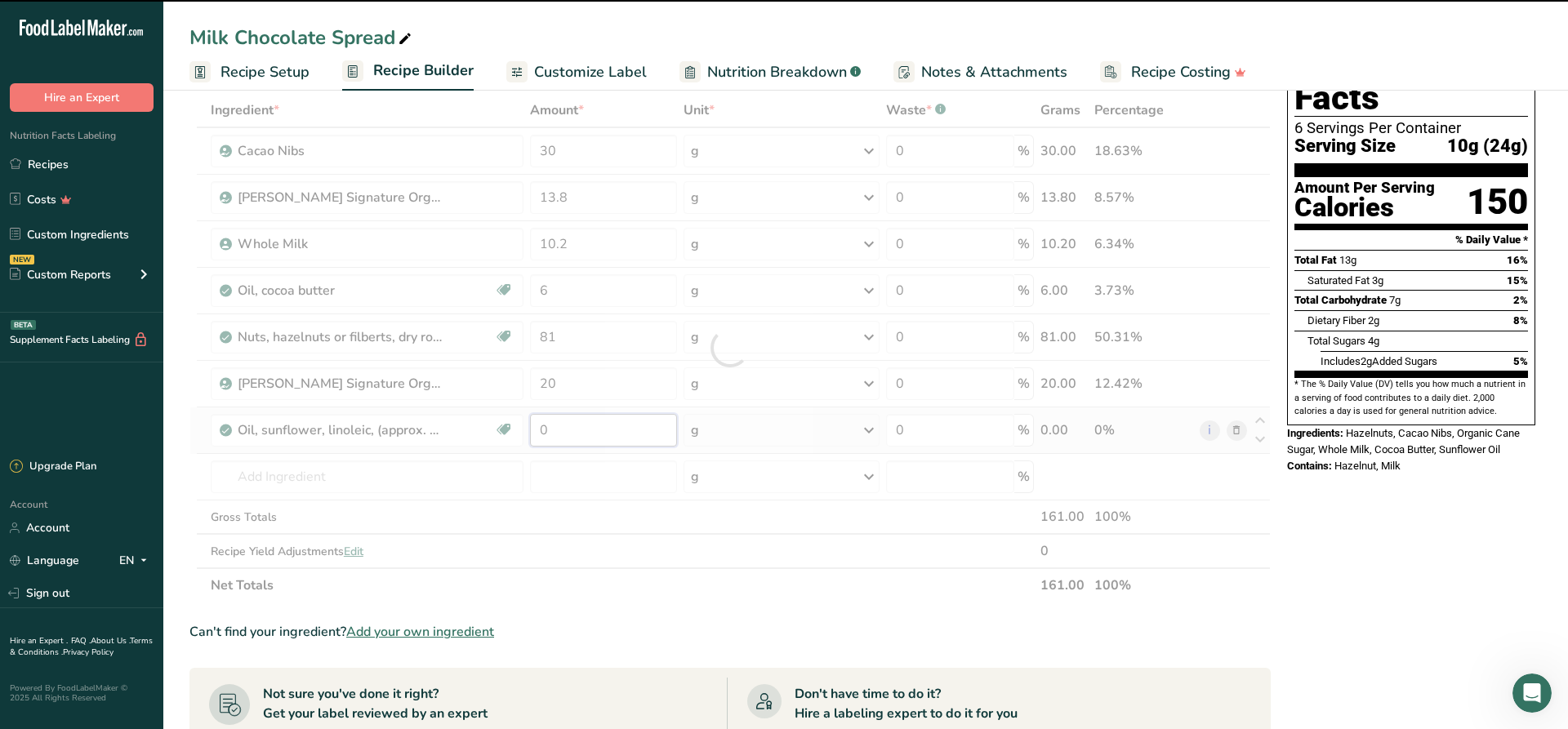
drag, startPoint x: 576, startPoint y: 427, endPoint x: 458, endPoint y: 437, distance: 118.4
click at [530, 437] on input "0" at bounding box center [604, 430] width 147 height 33
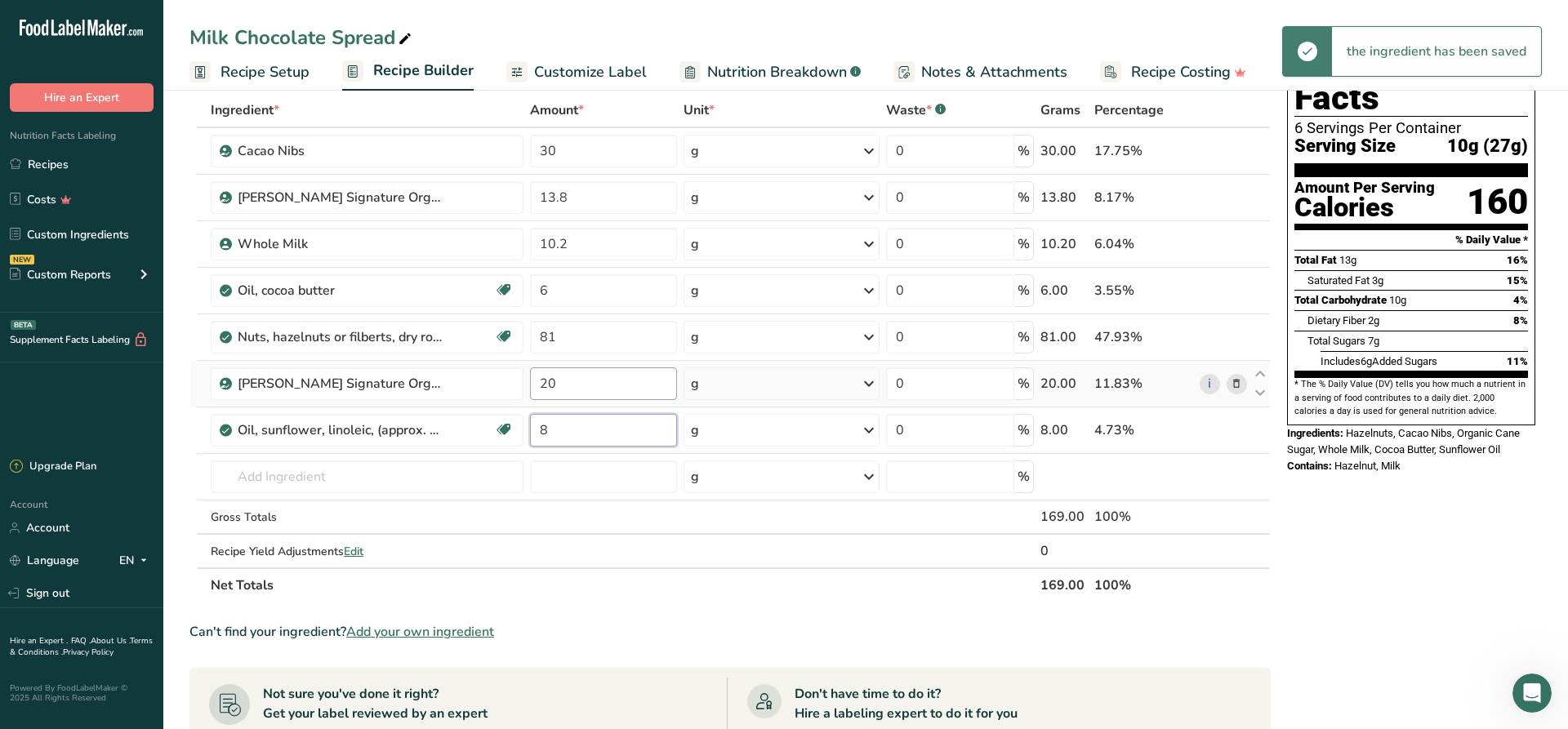
type input "8"
click at [623, 394] on input "20" at bounding box center [604, 384] width 147 height 33
click at [584, 388] on input "20" at bounding box center [604, 384] width 147 height 33
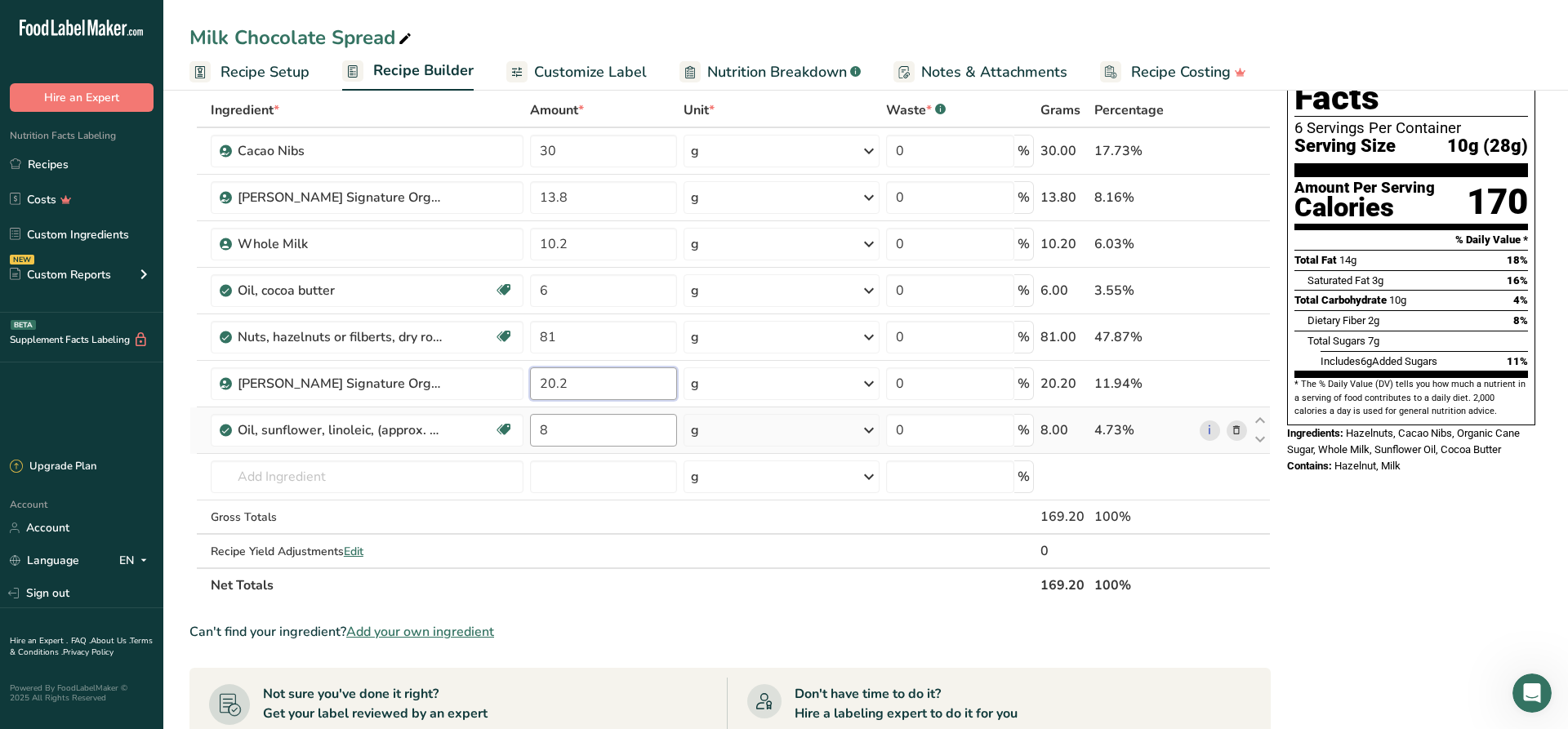
type input "20.2"
click at [604, 423] on input "8" at bounding box center [604, 430] width 147 height 33
type input "8.1"
click at [593, 378] on input "20.2" at bounding box center [604, 384] width 147 height 33
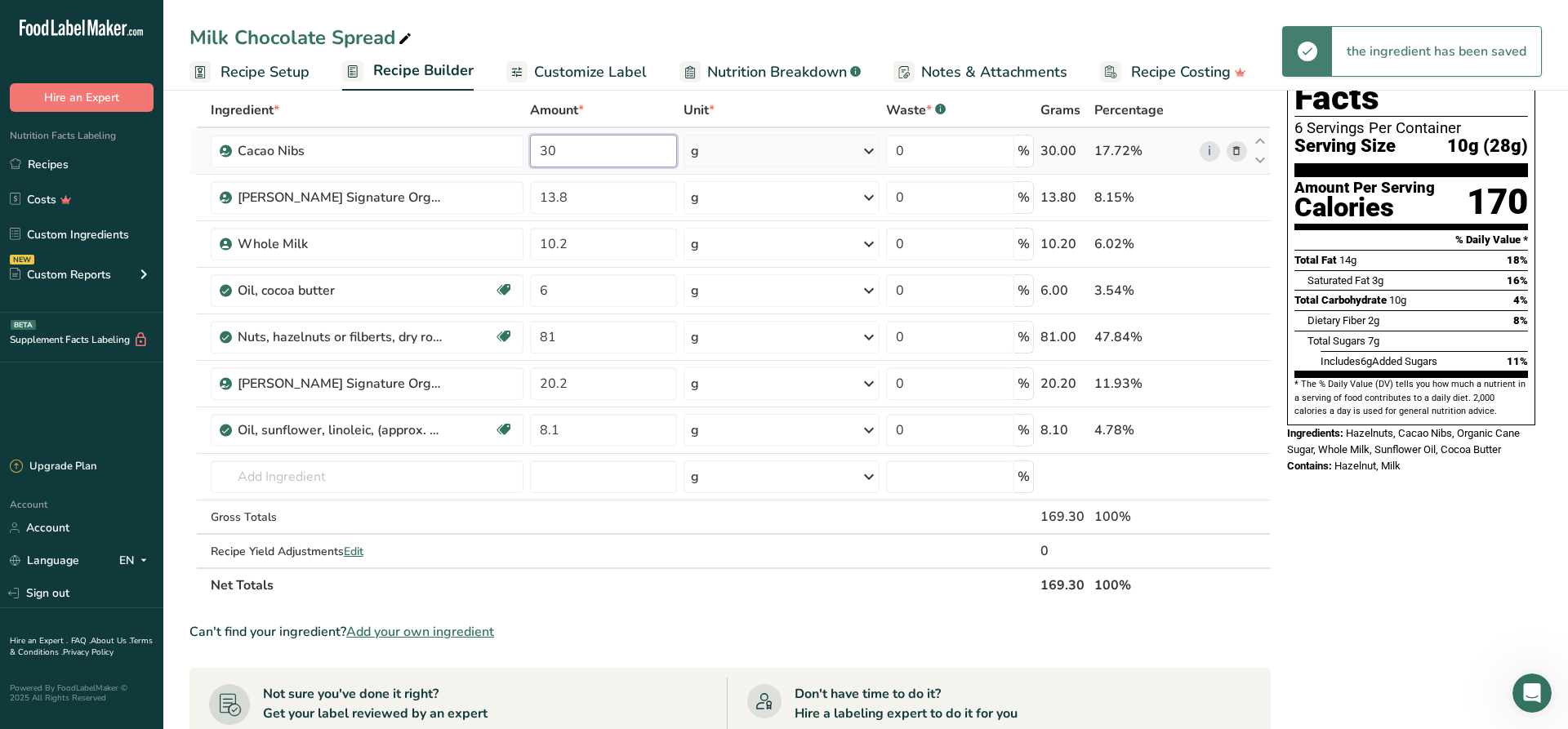
click at [599, 156] on input "30" at bounding box center [604, 151] width 147 height 33
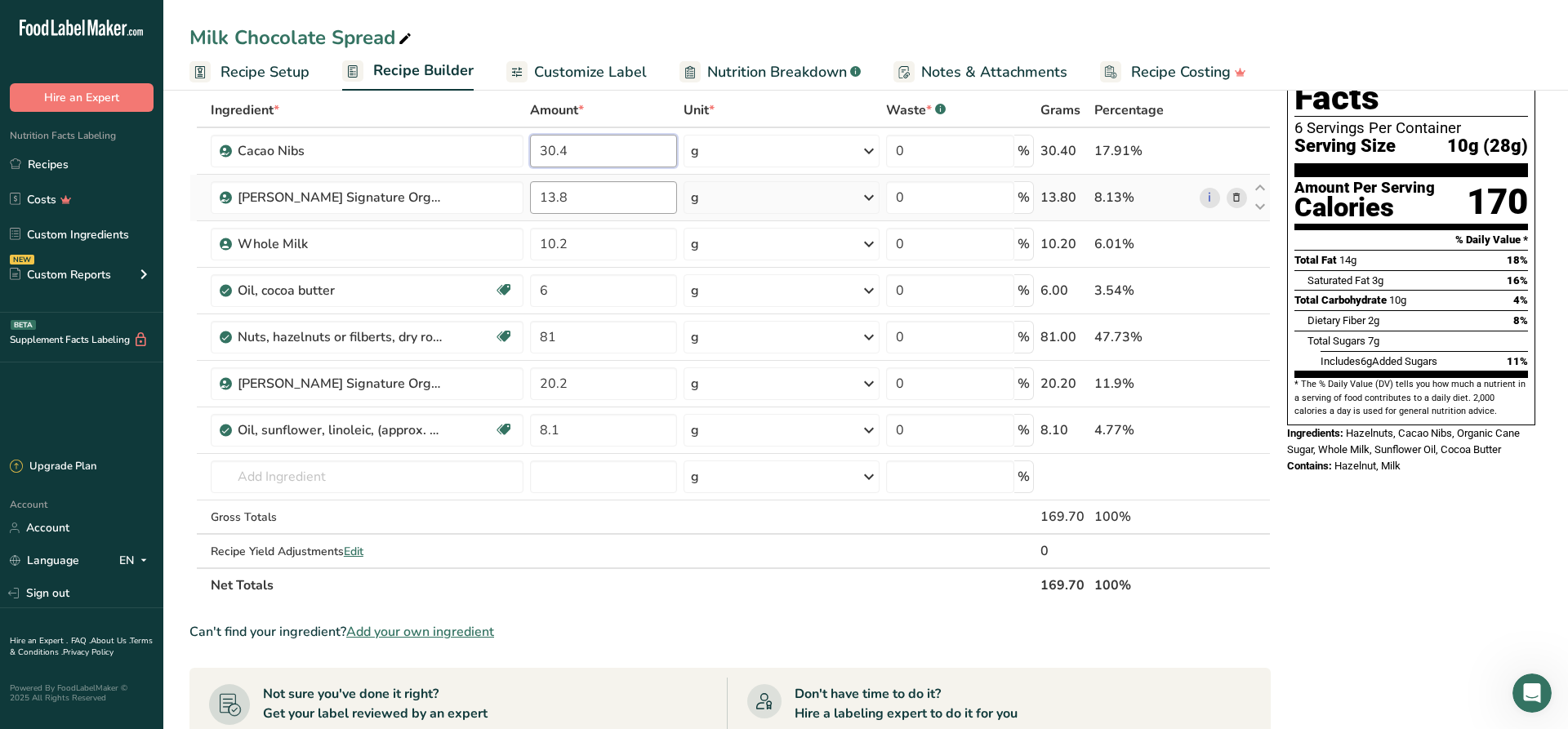
type input "30.4"
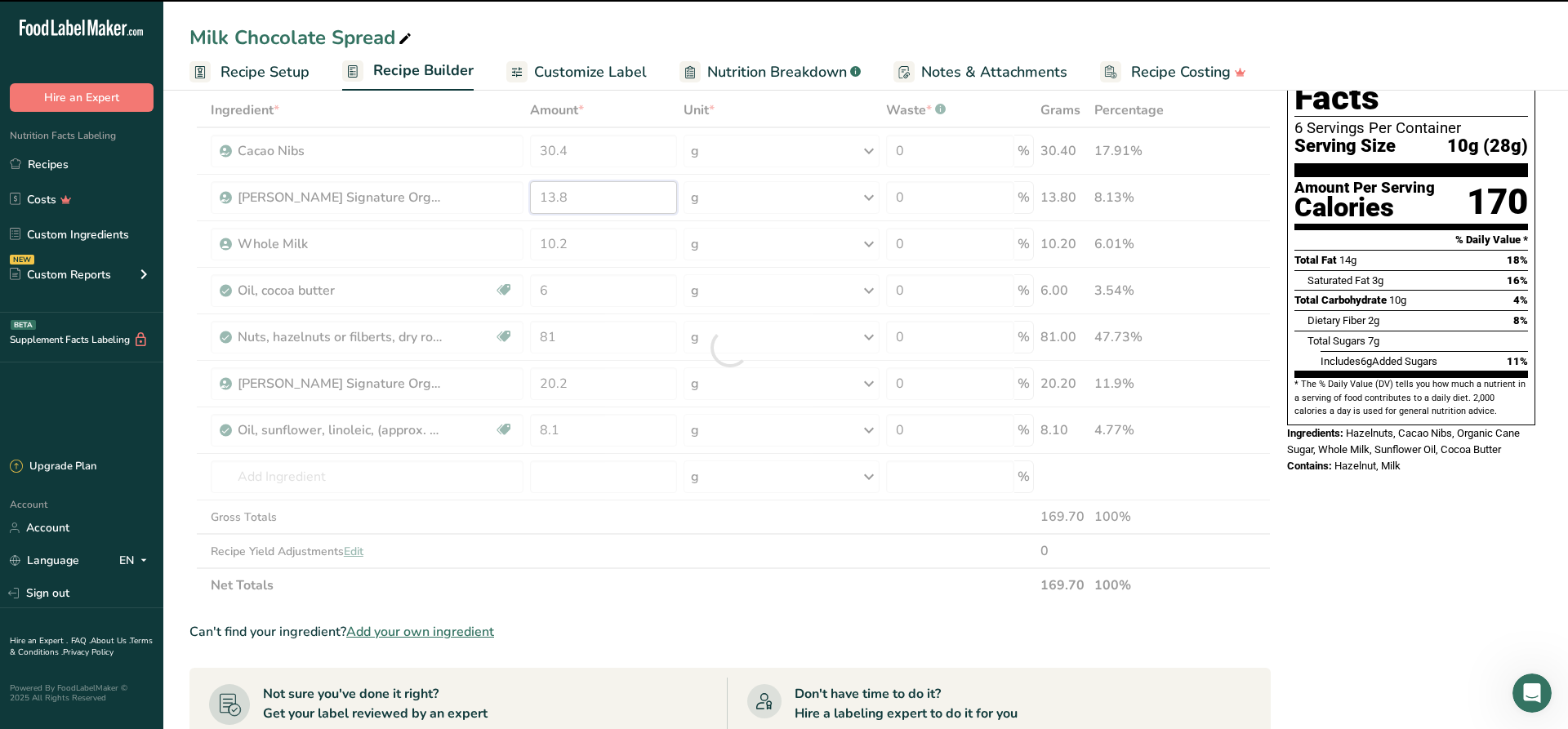
drag, startPoint x: 586, startPoint y: 199, endPoint x: 468, endPoint y: 203, distance: 118.1
click at [530, 201] on input "13.8" at bounding box center [604, 198] width 147 height 33
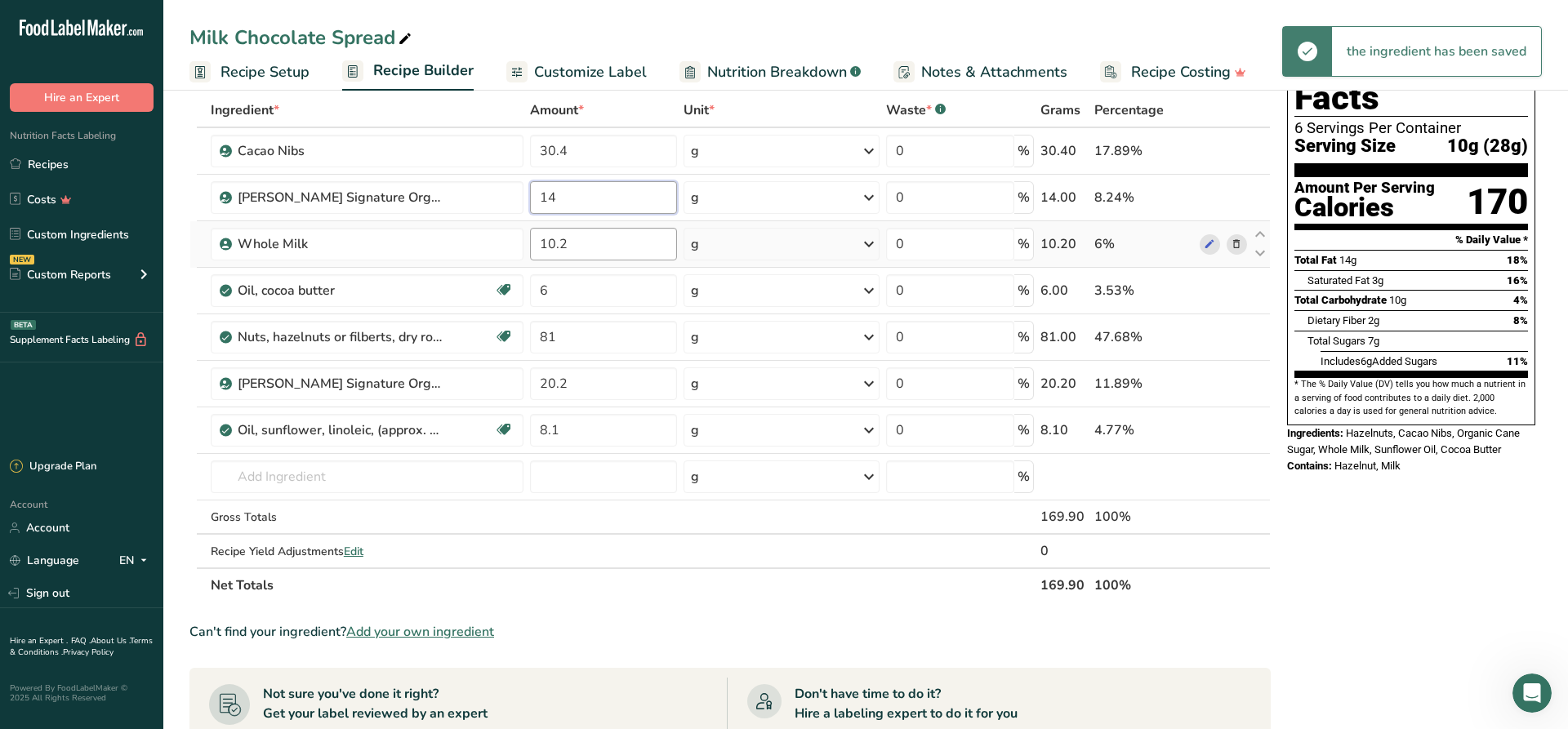
type input "14"
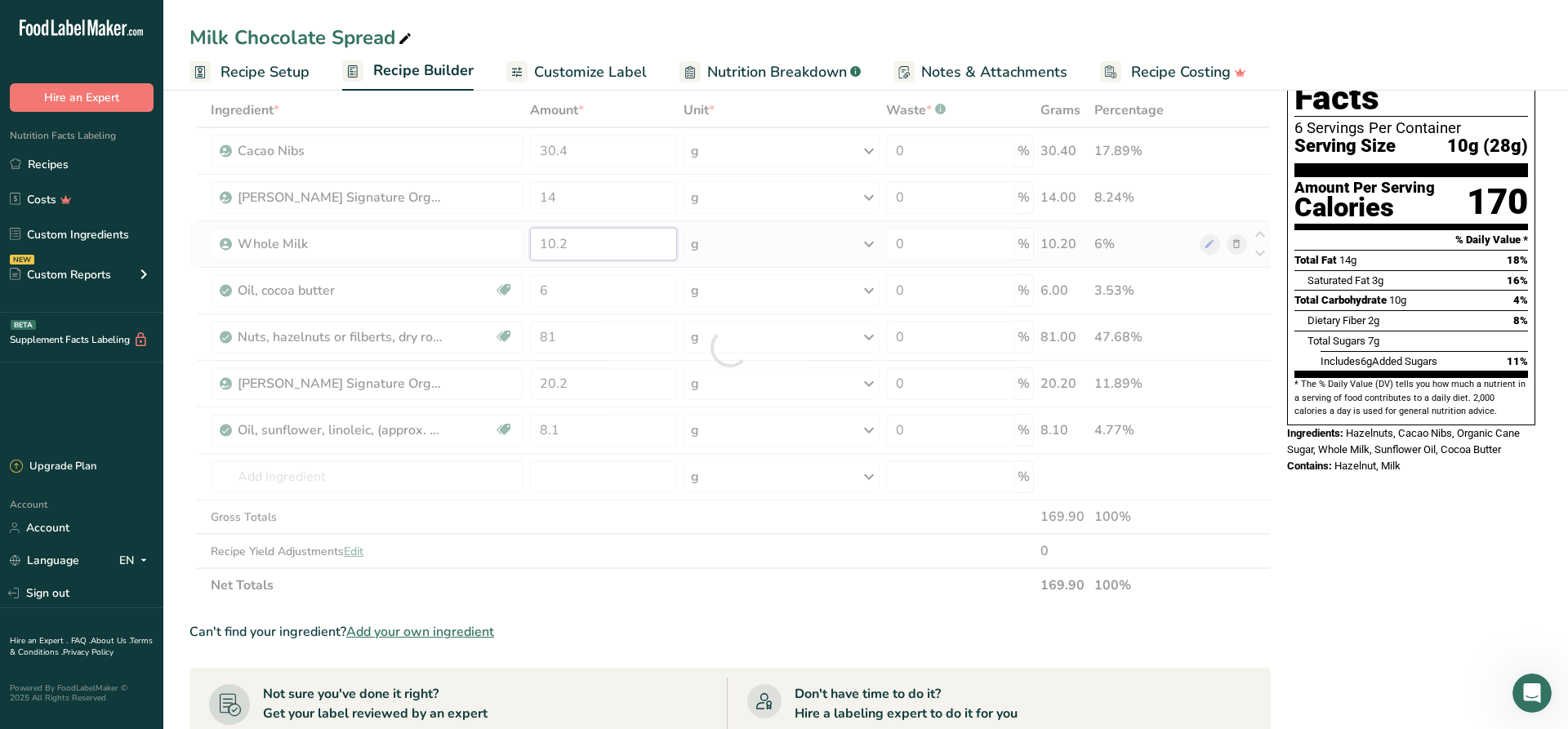
click at [586, 242] on input "10.2" at bounding box center [604, 244] width 147 height 33
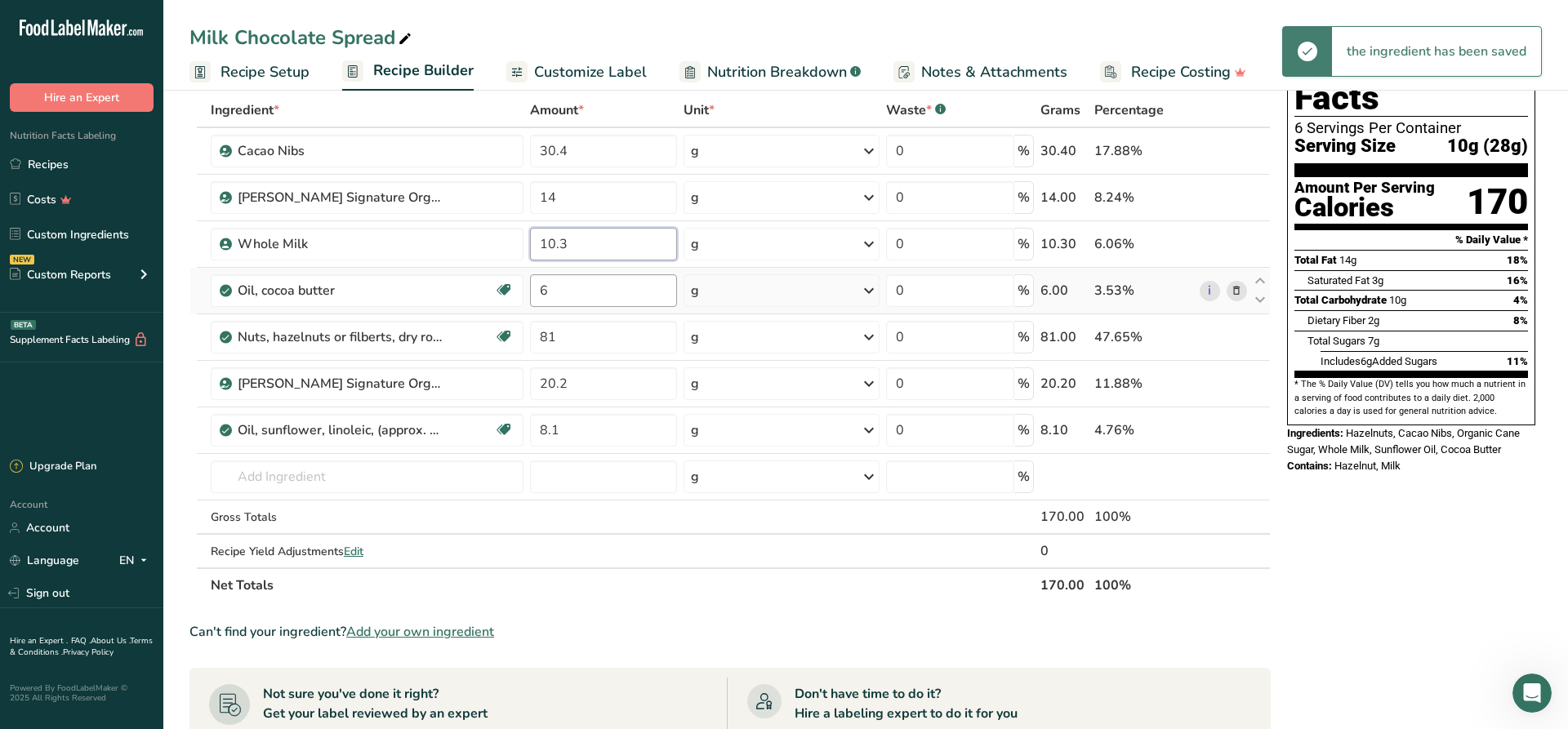
type input "10.3"
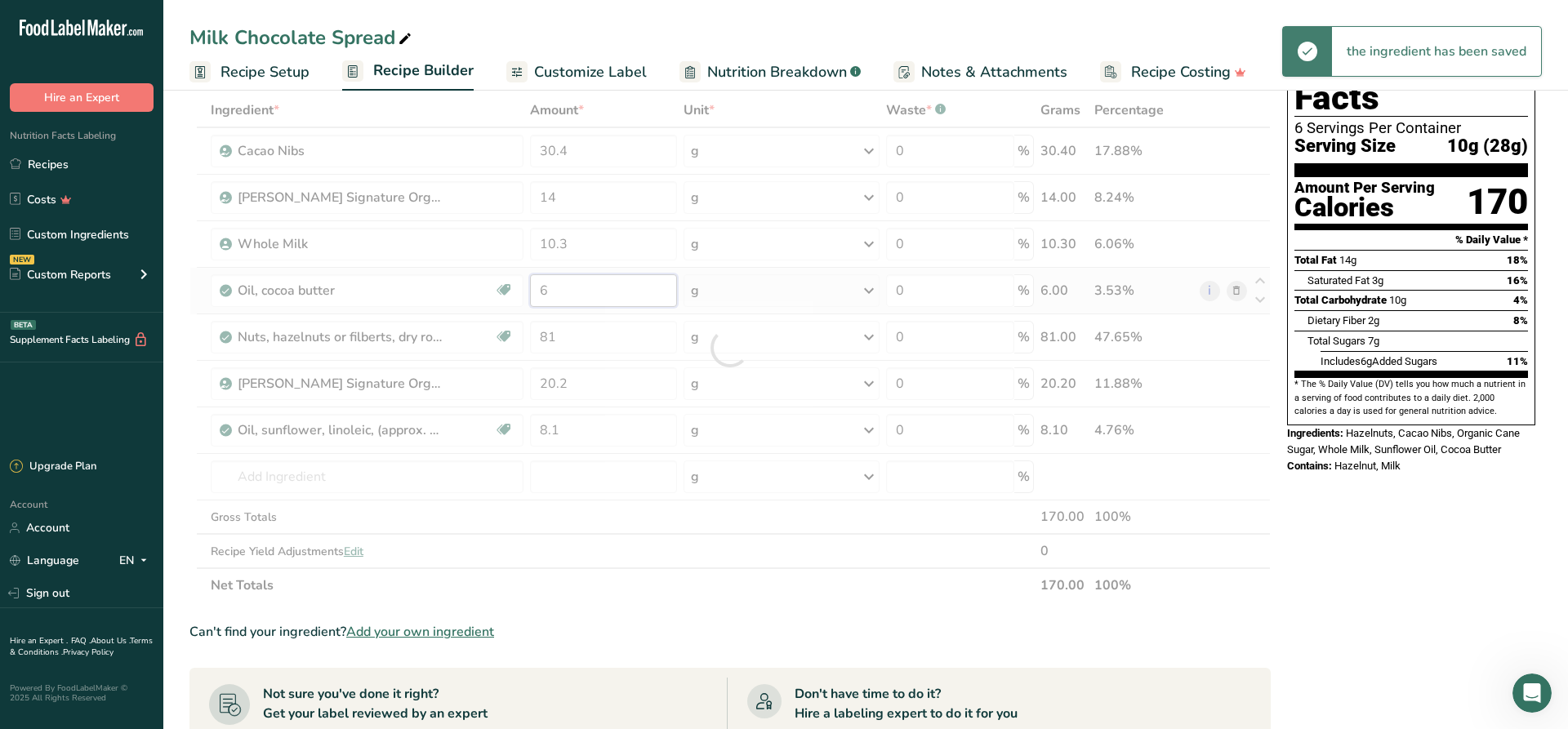
click at [577, 289] on input "6" at bounding box center [604, 291] width 147 height 33
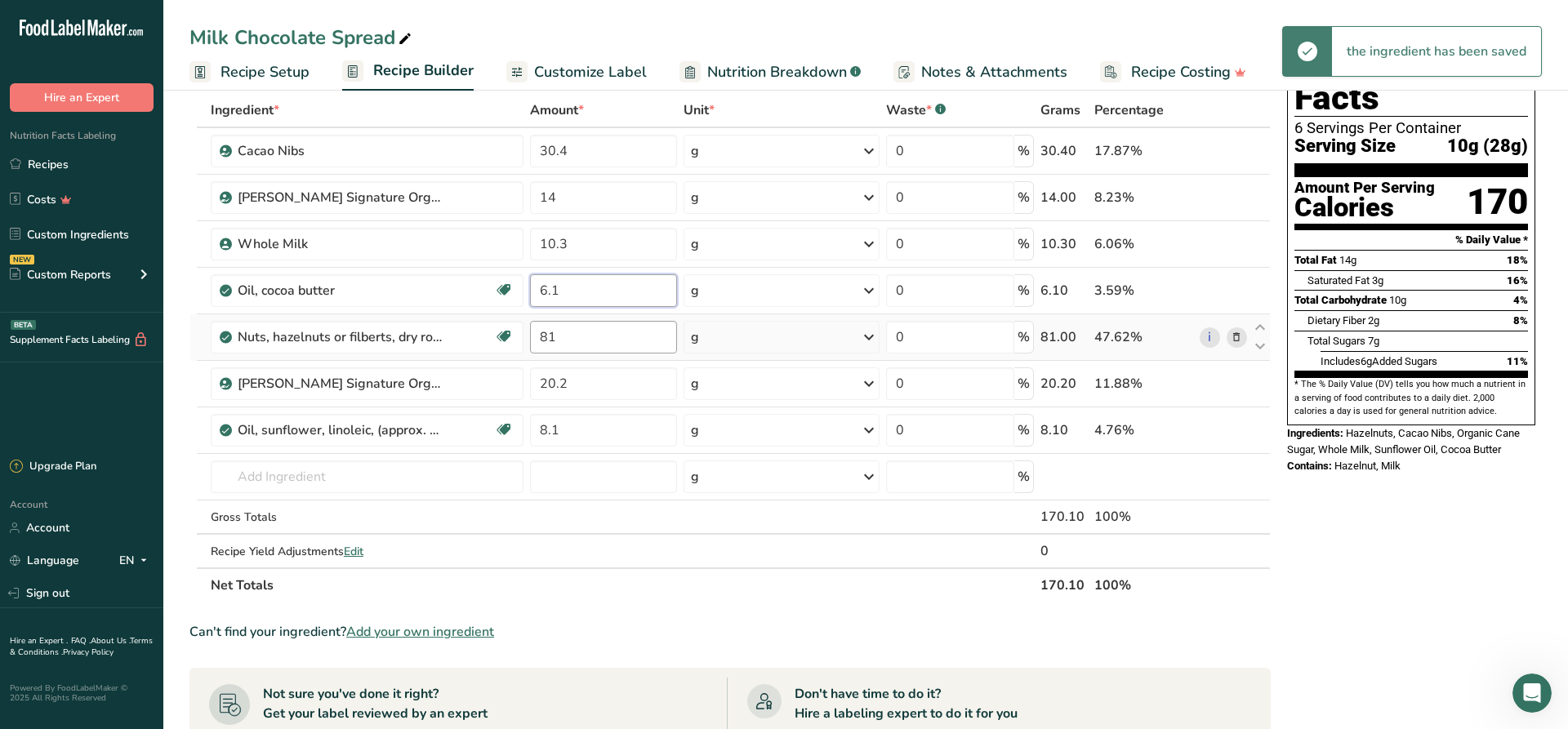
type input "6.1"
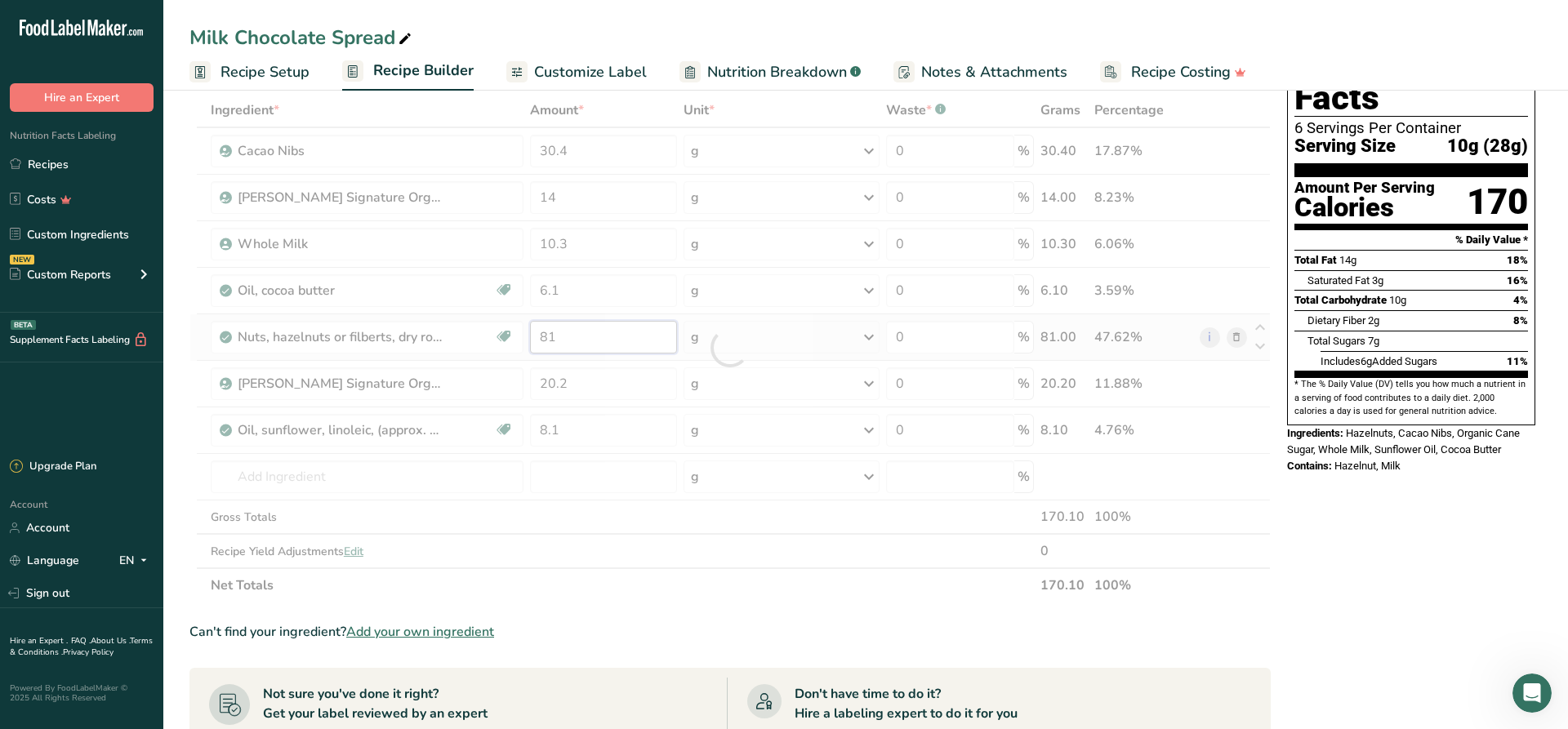
click at [578, 342] on input "81" at bounding box center [604, 337] width 147 height 33
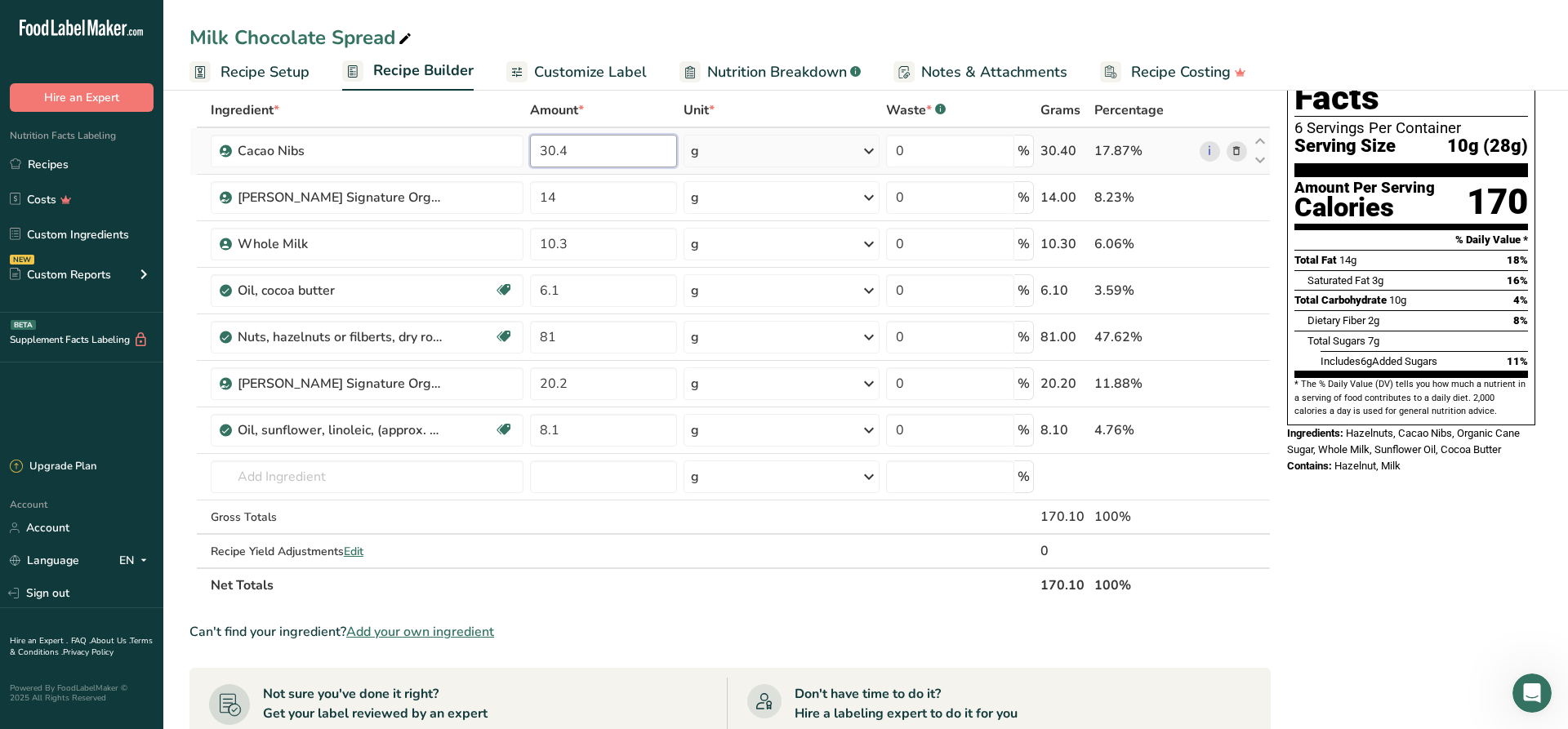
click at [621, 156] on input "30.4" at bounding box center [604, 151] width 147 height 33
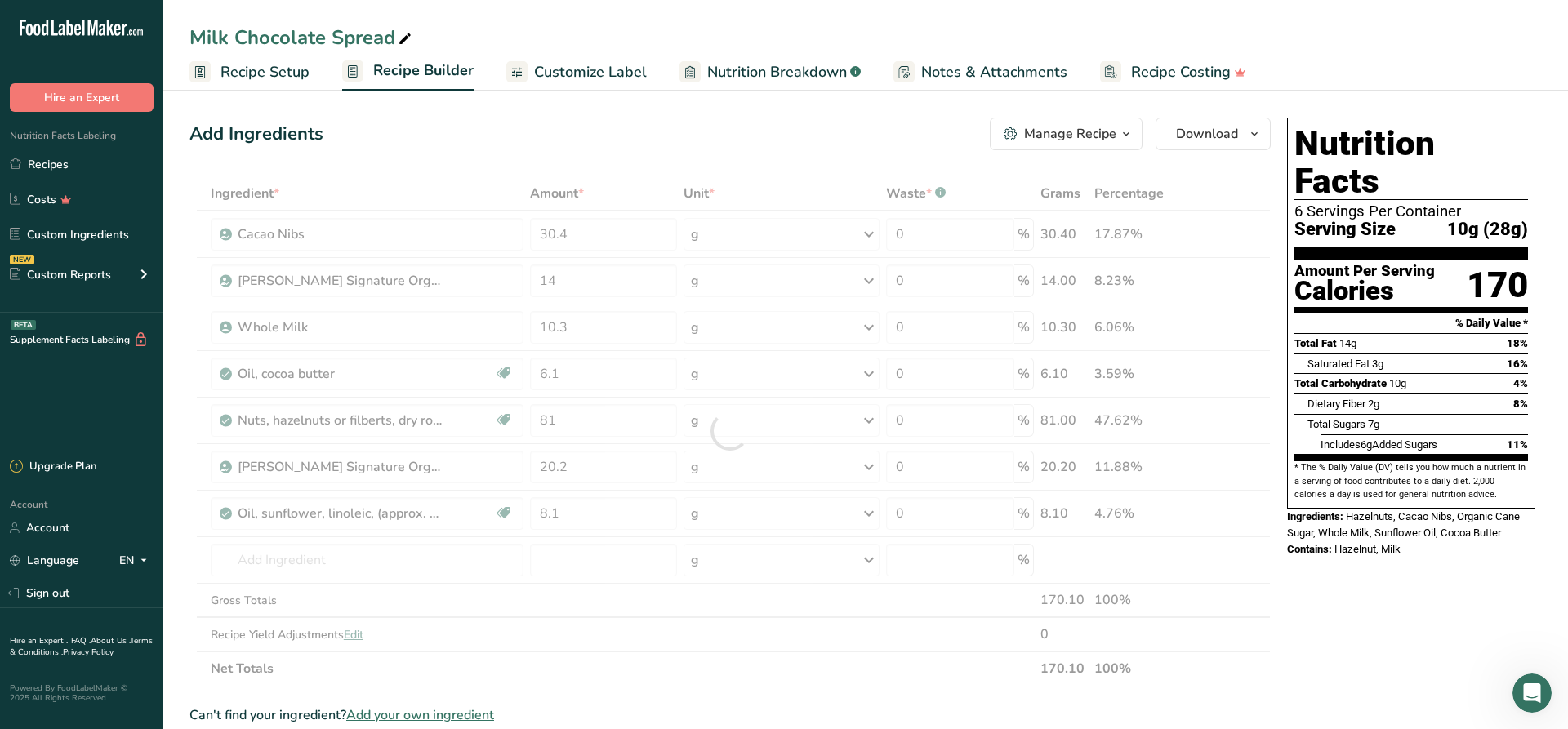
click at [272, 74] on span "Recipe Setup" at bounding box center [265, 72] width 89 height 22
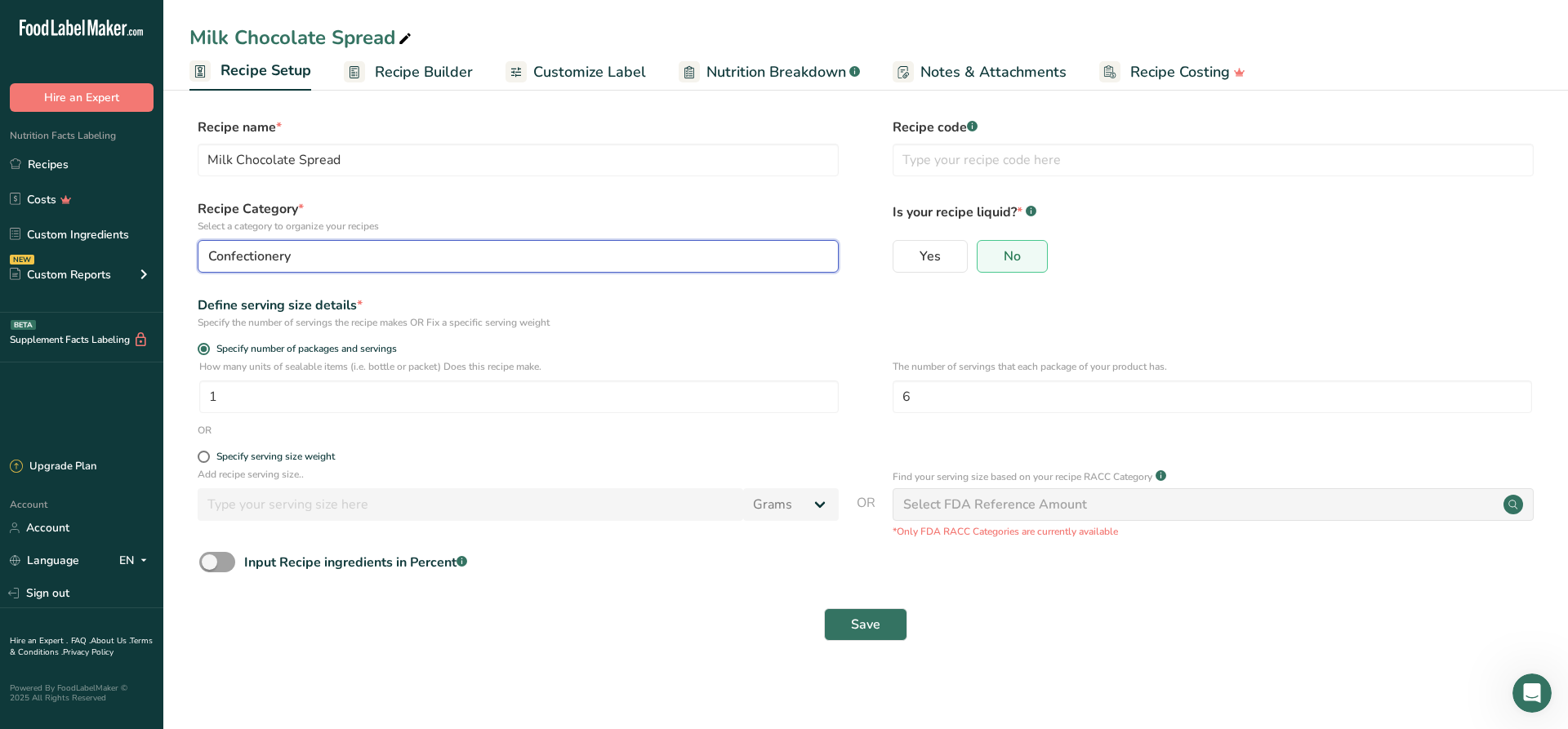
click at [325, 256] on div "Confectionery" at bounding box center [513, 256] width 610 height 19
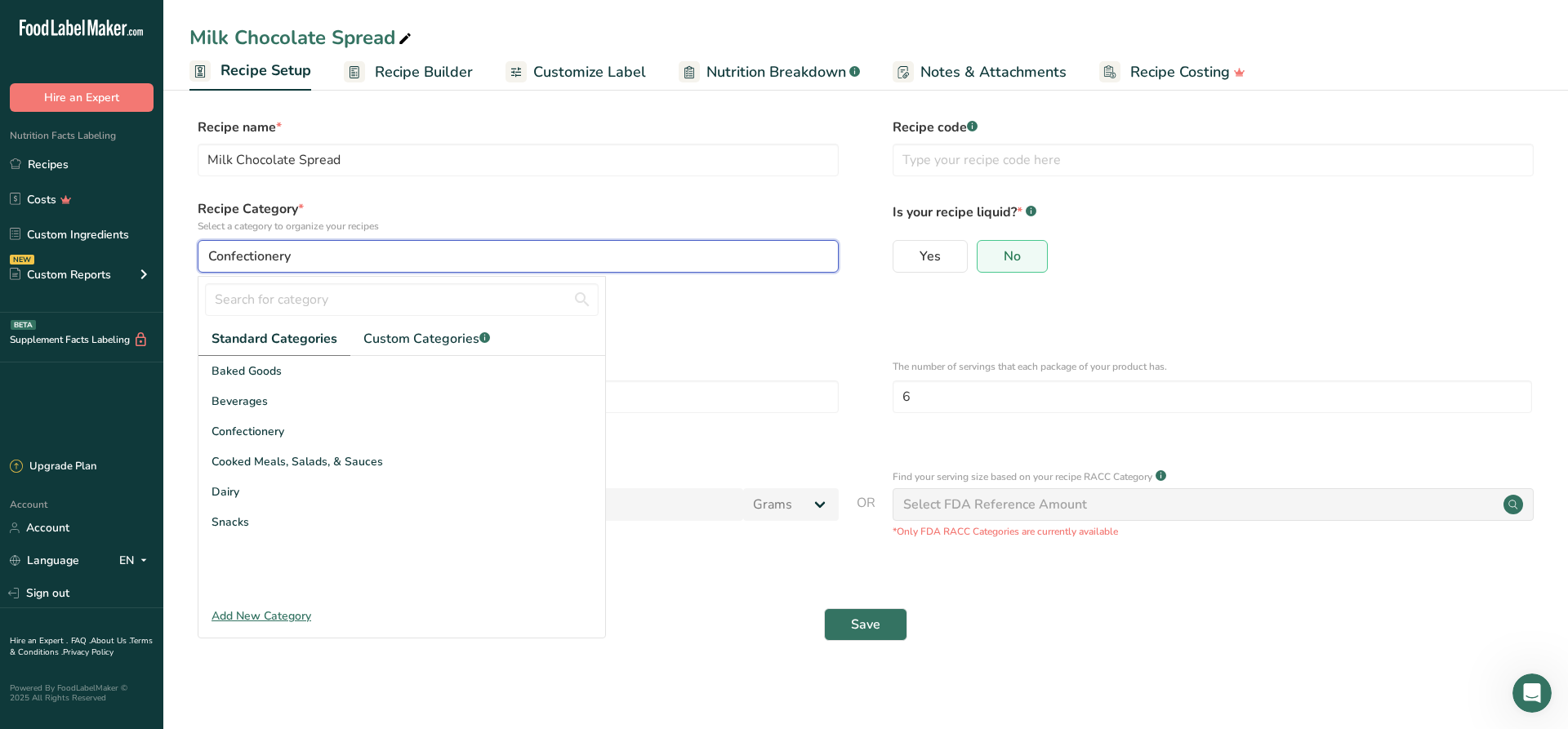
click at [325, 261] on div "Confectionery" at bounding box center [513, 256] width 610 height 19
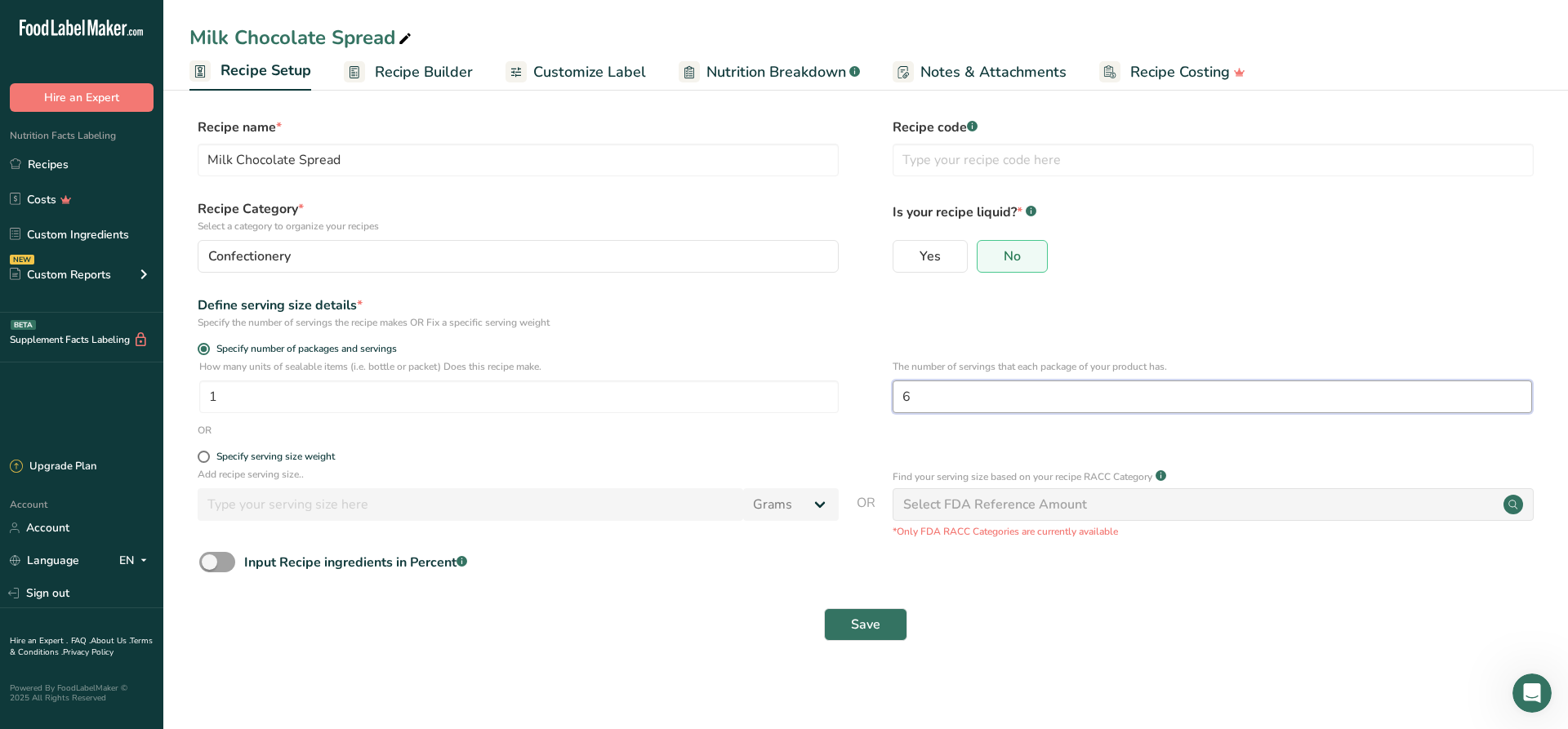
drag, startPoint x: 947, startPoint y: 397, endPoint x: 872, endPoint y: 414, distance: 76.9
click at [892, 413] on input "6" at bounding box center [1211, 396] width 639 height 33
click at [205, 456] on span at bounding box center [204, 457] width 13 height 13
click at [205, 456] on input "Specify serving size weight" at bounding box center [203, 457] width 11 height 11
radio input "true"
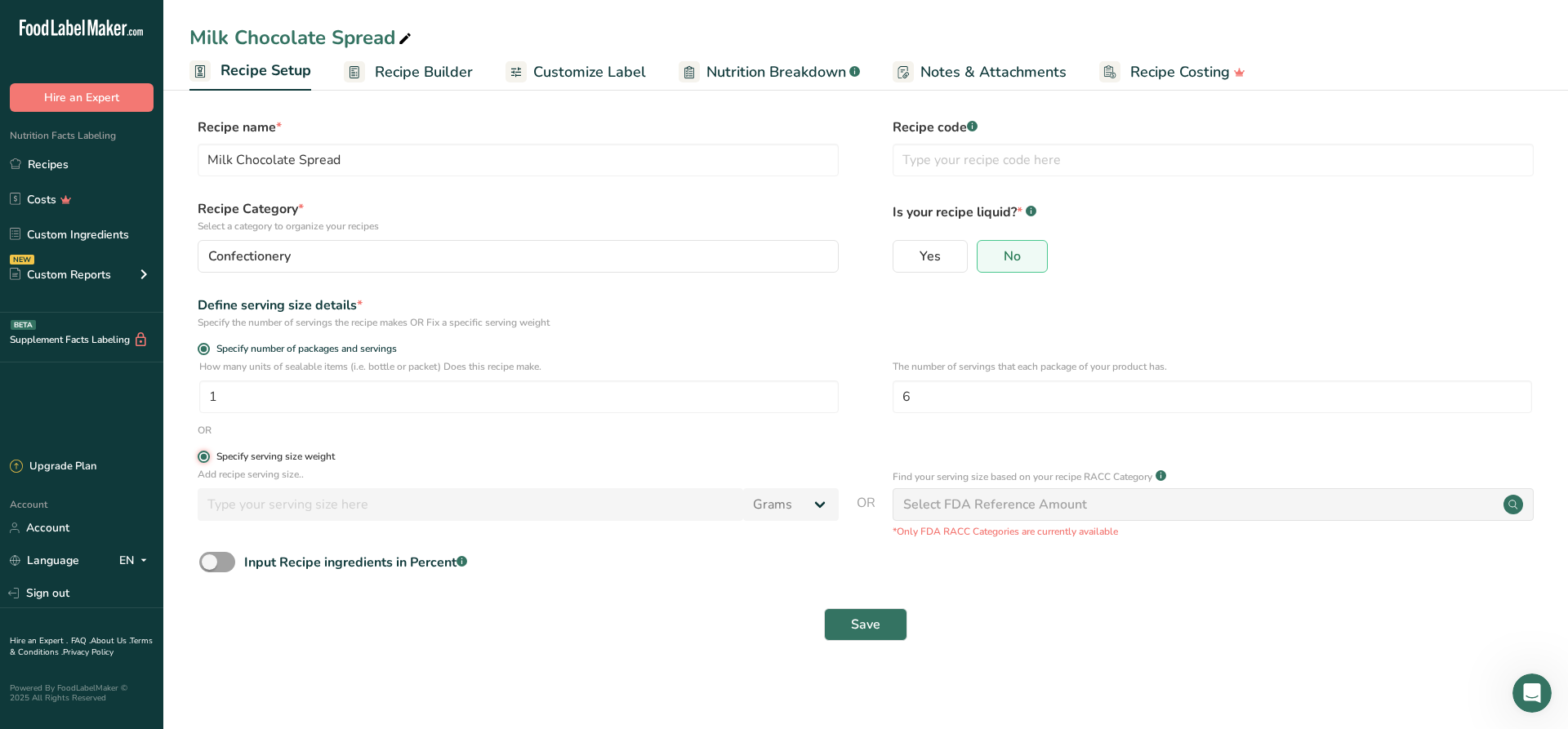
radio input "false"
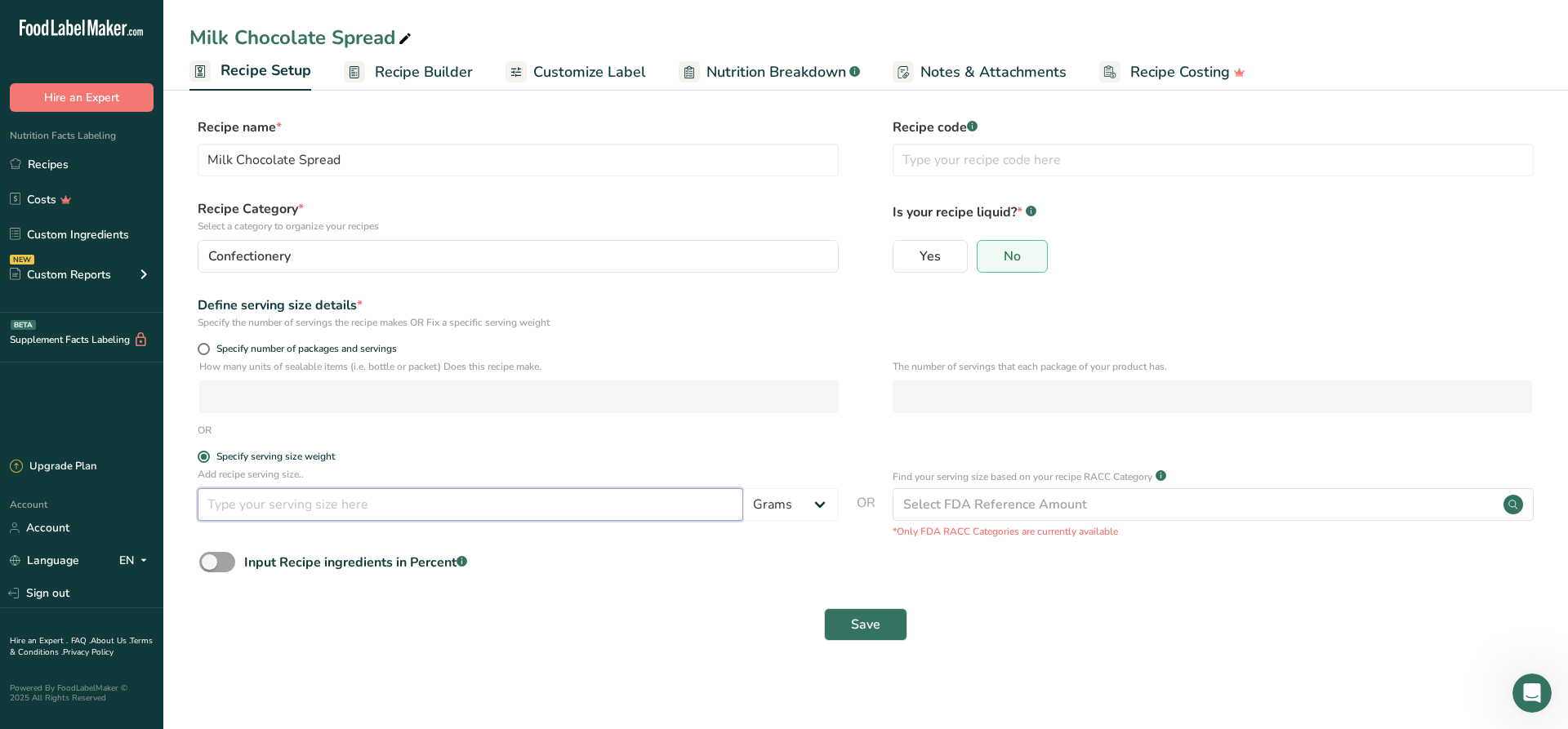
click at [429, 508] on input "number" at bounding box center [470, 505] width 546 height 33
type input "16"
click at [896, 626] on button "Save" at bounding box center [866, 624] width 83 height 33
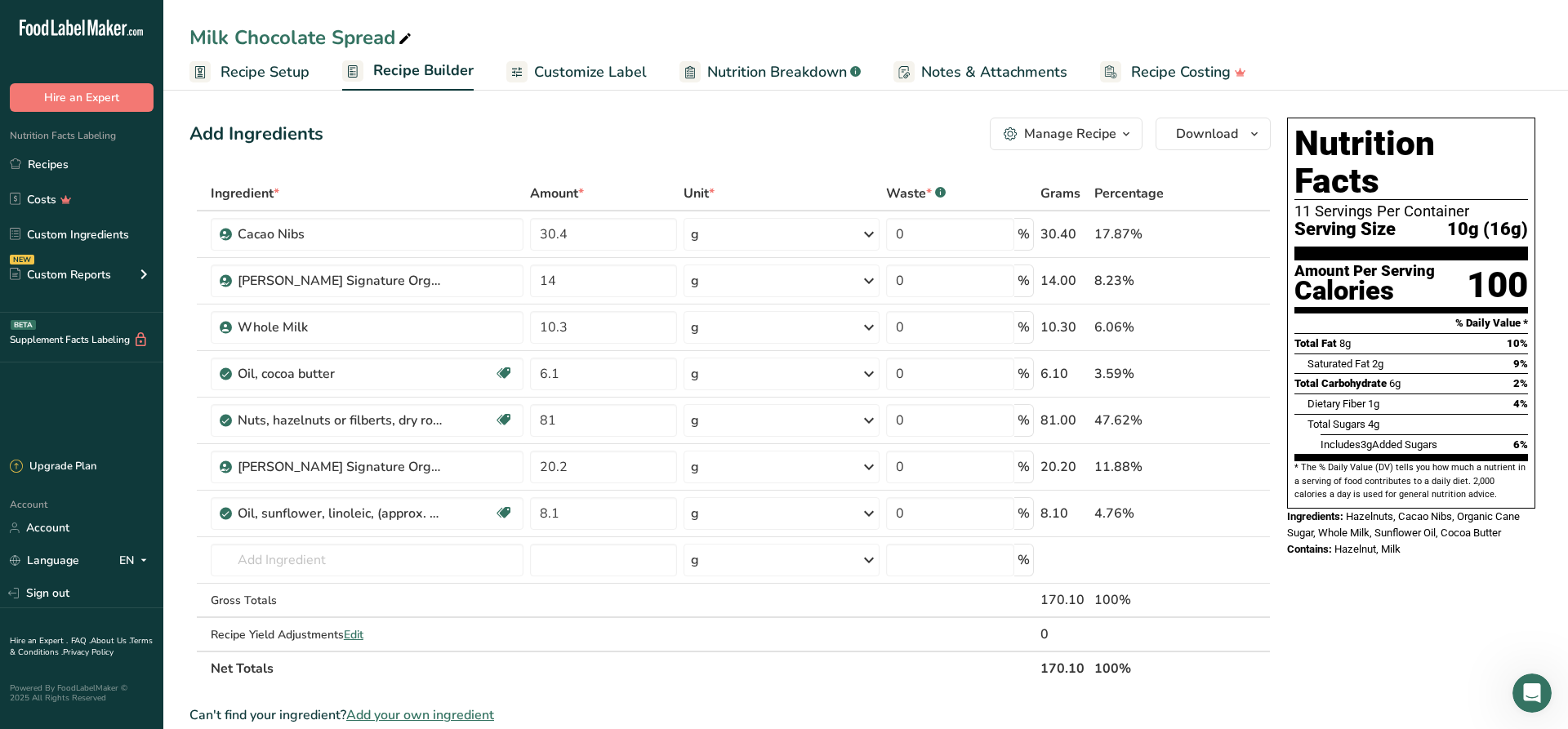
click at [276, 68] on span "Recipe Setup" at bounding box center [265, 72] width 89 height 22
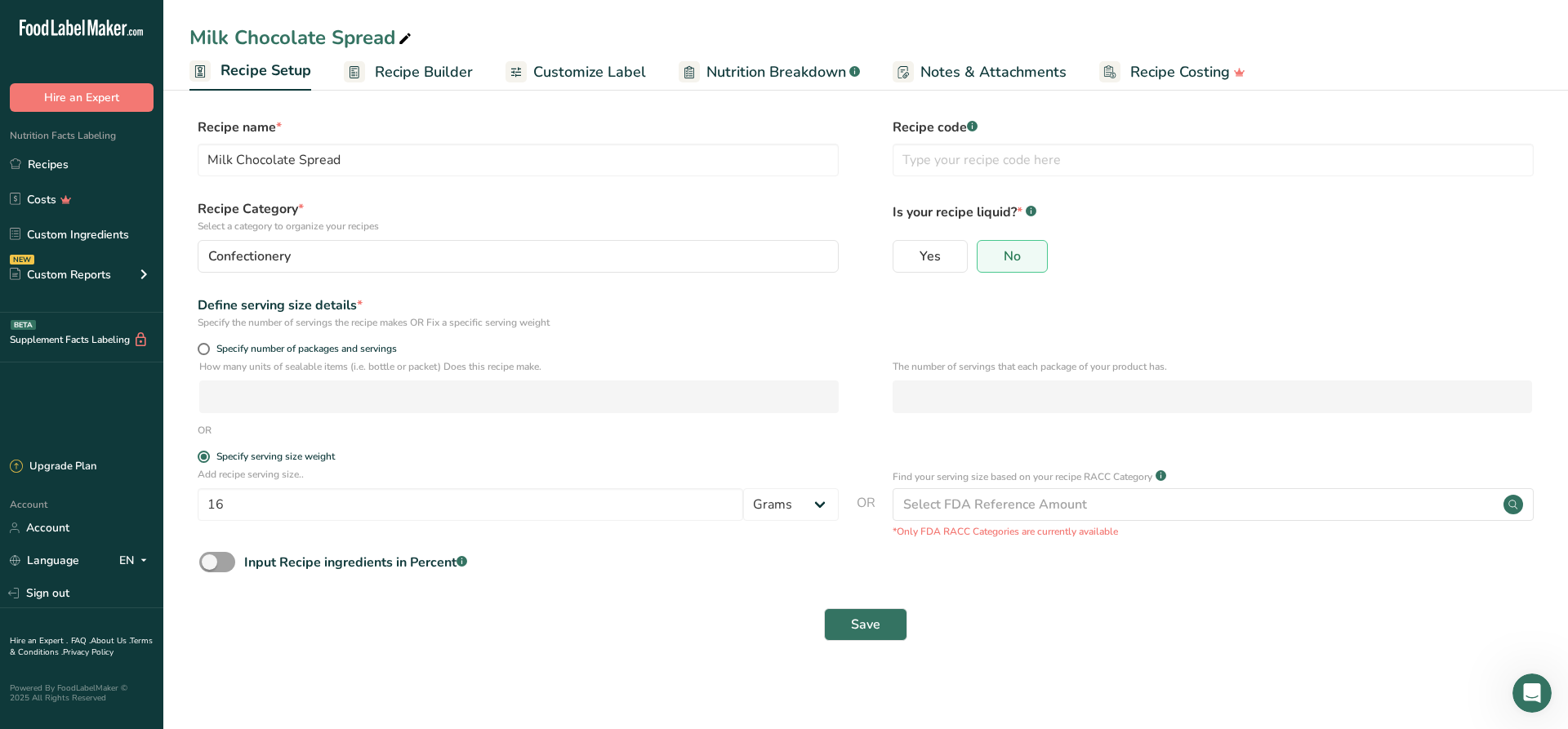
click at [416, 68] on span "Recipe Builder" at bounding box center [424, 72] width 98 height 22
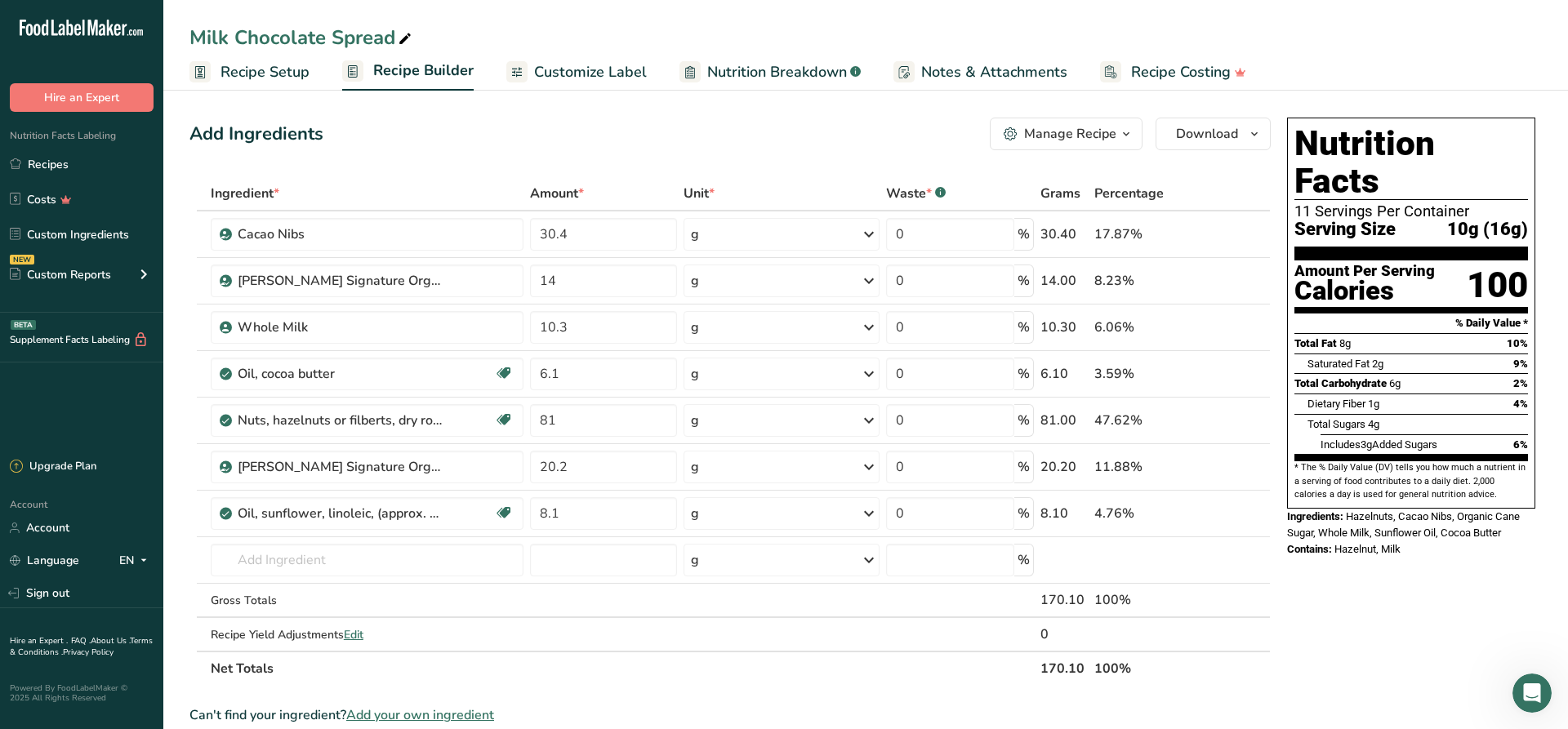
click at [1078, 134] on div "Manage Recipe" at bounding box center [1070, 134] width 92 height 19
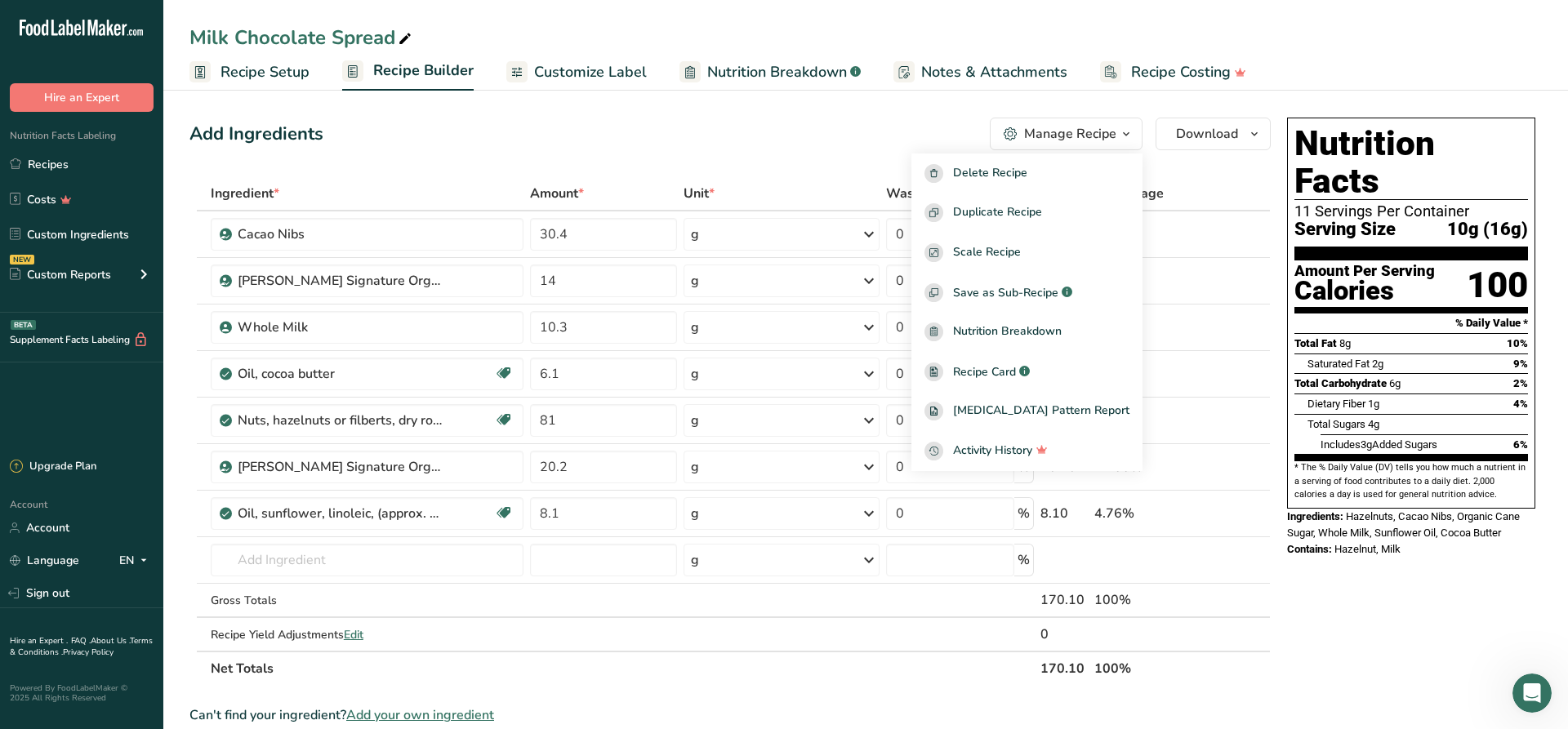
click at [1397, 588] on div "Nutrition Facts 11 Servings Per Container Serving Size 10g (16g) Amount Per Ser…" at bounding box center [1410, 687] width 261 height 1153
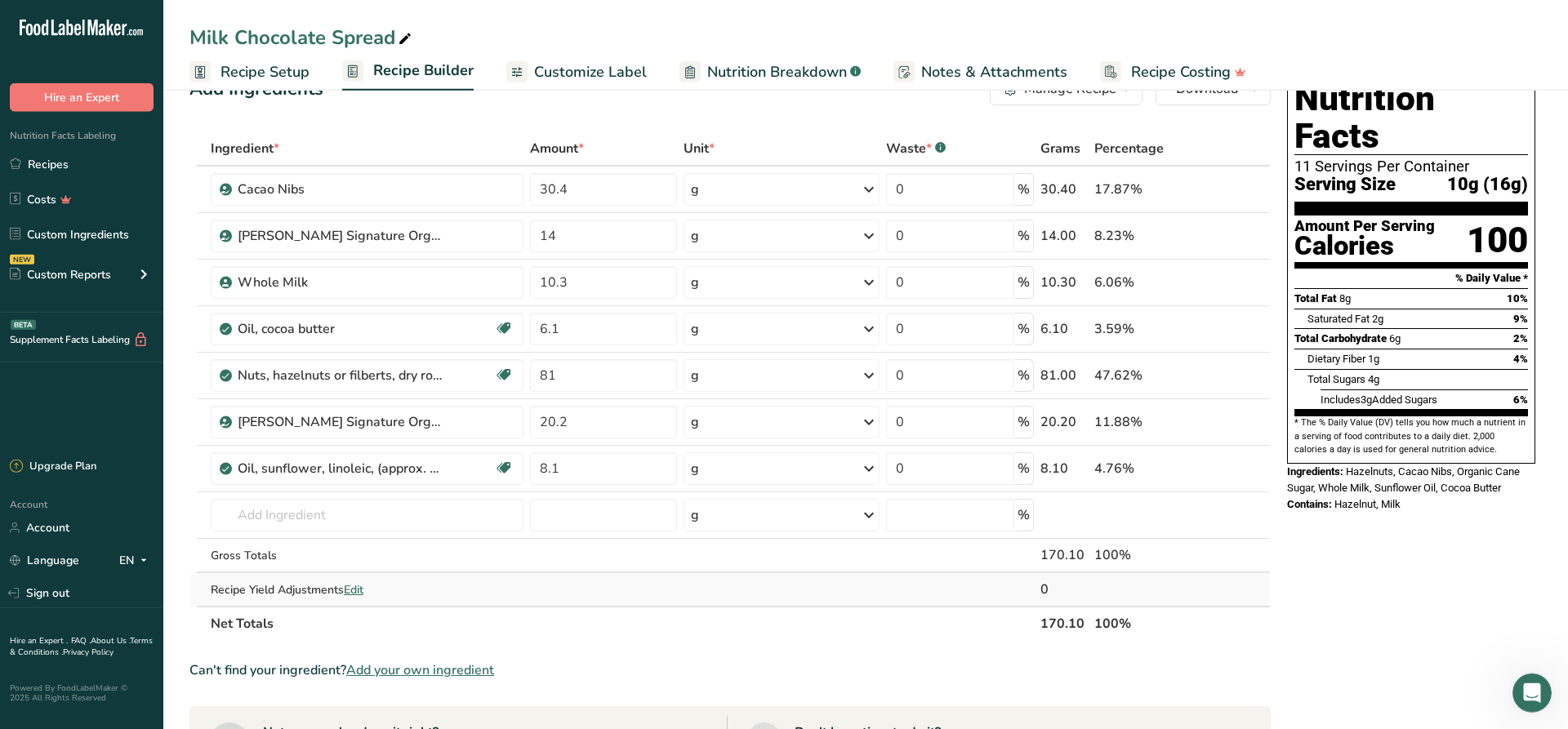
scroll to position [83, 0]
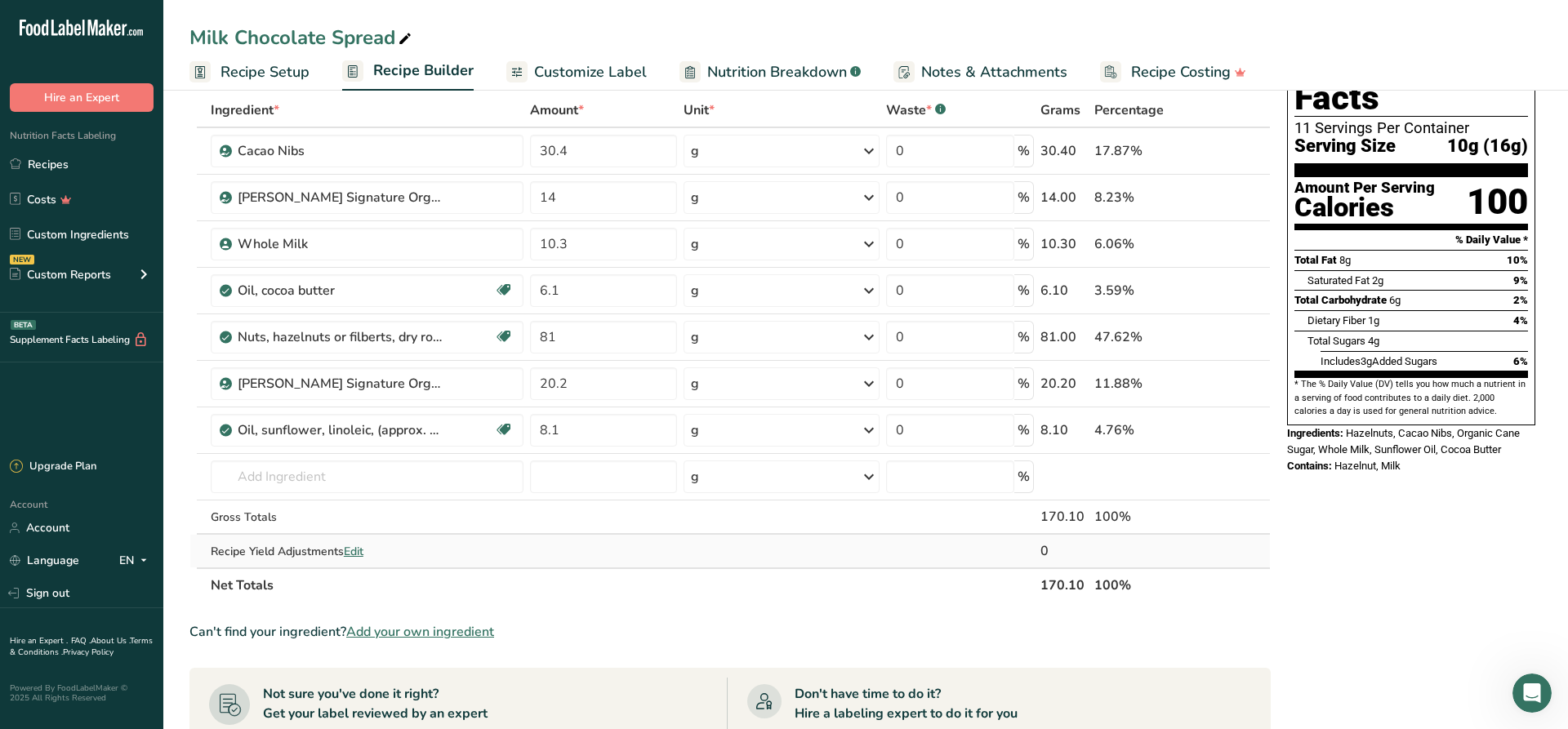
click at [360, 552] on span "Edit" at bounding box center [354, 552] width 19 height 16
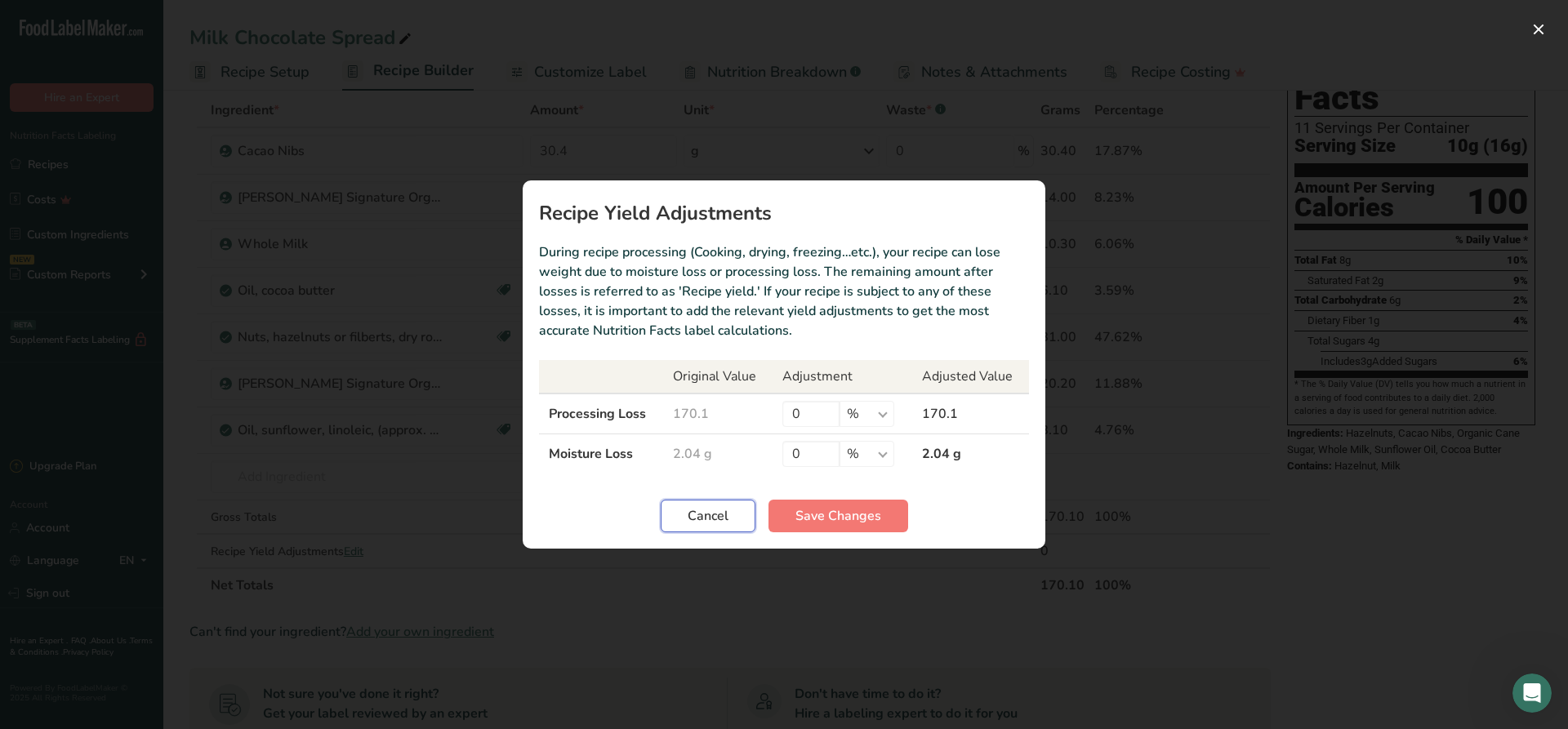
click at [715, 512] on span "Cancel" at bounding box center [708, 516] width 41 height 19
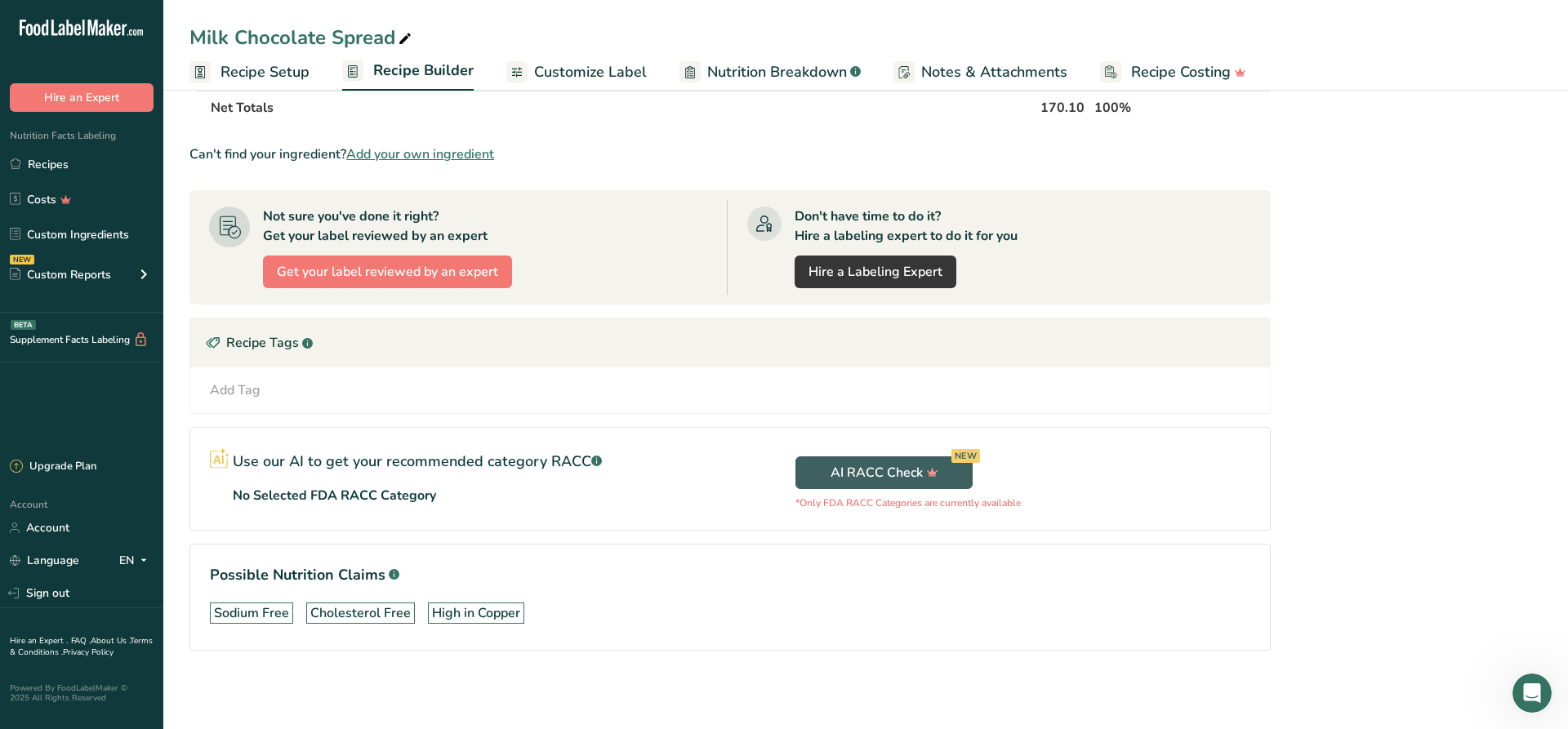
scroll to position [0, 0]
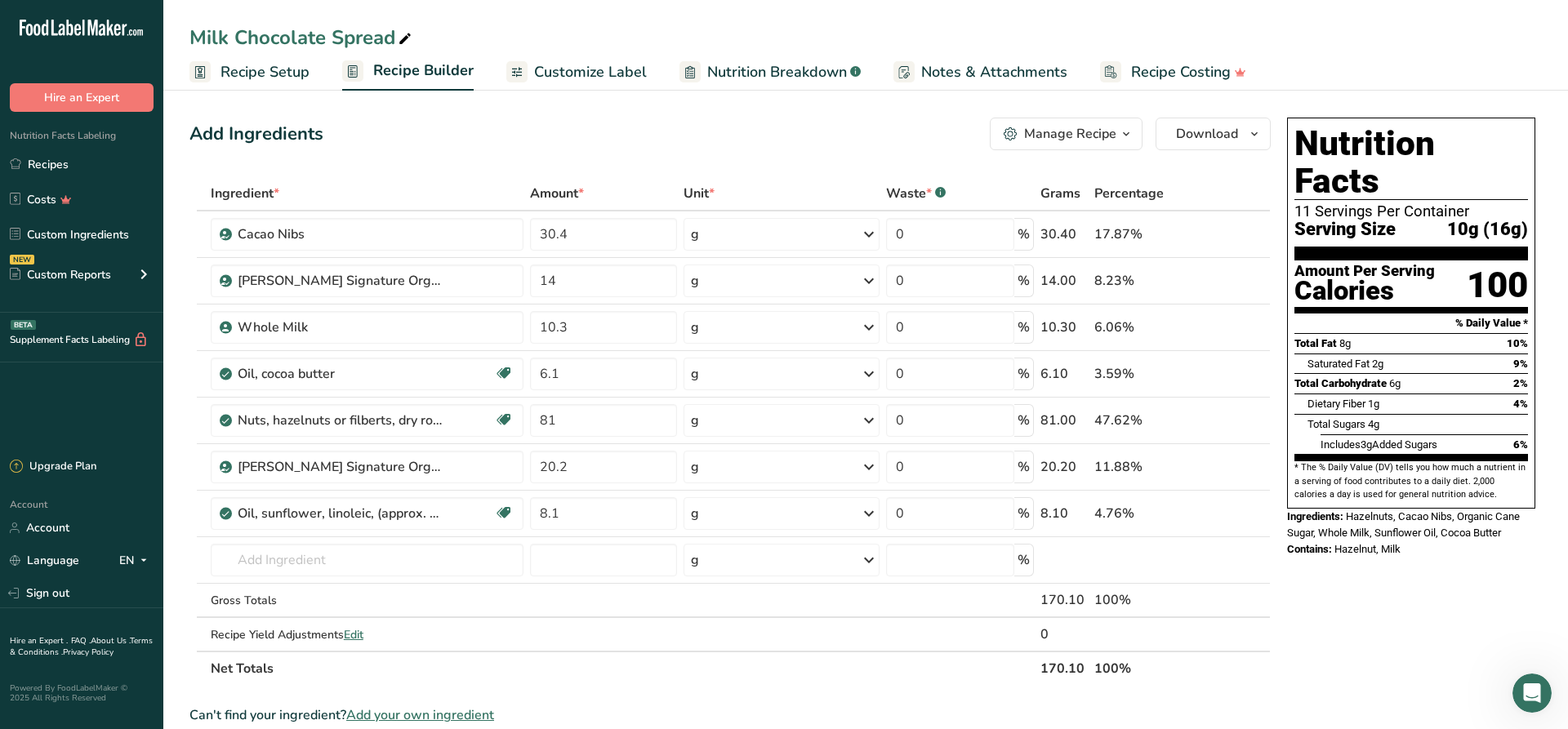
click at [593, 65] on span "Customize Label" at bounding box center [591, 72] width 112 height 22
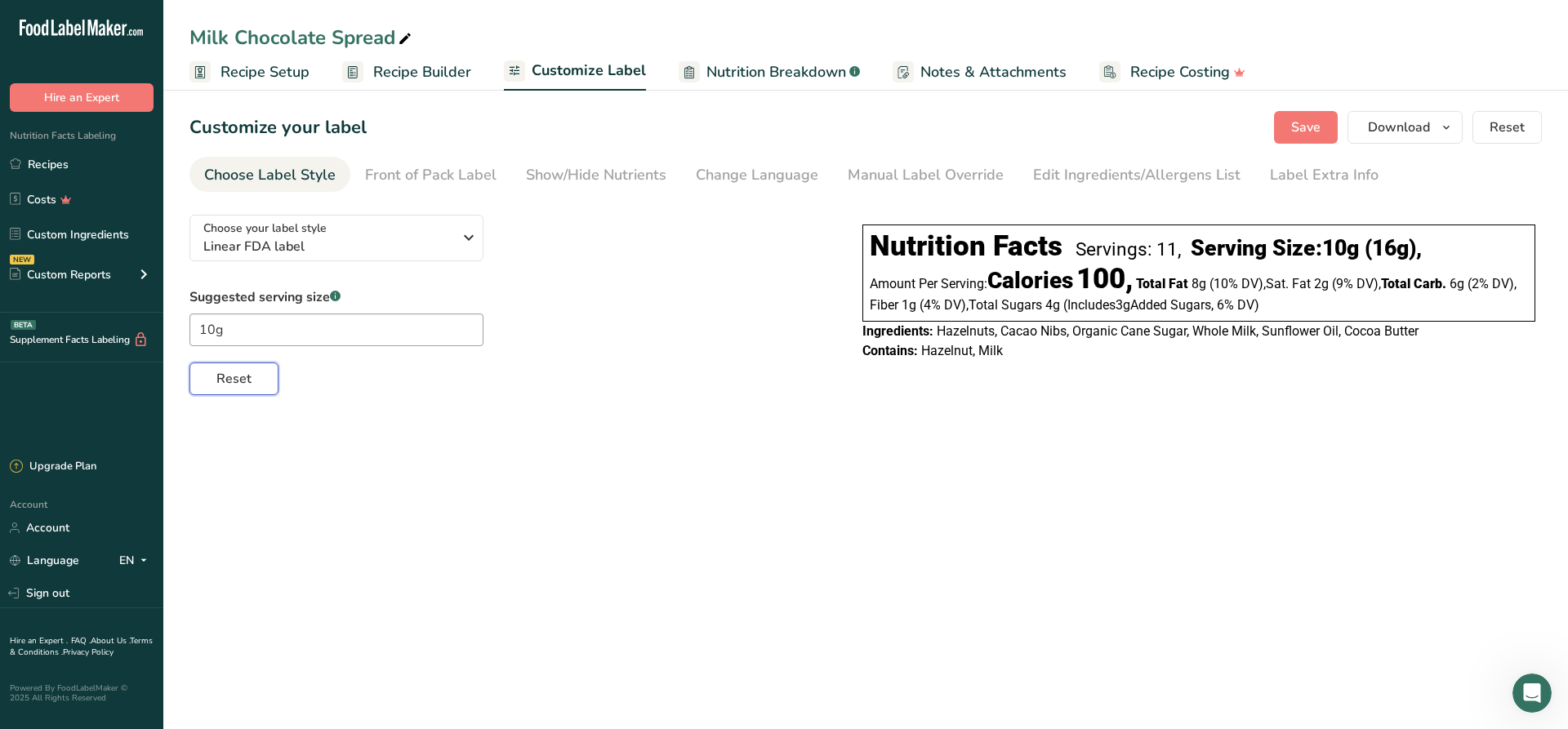
click at [239, 380] on span "Reset" at bounding box center [234, 379] width 35 height 19
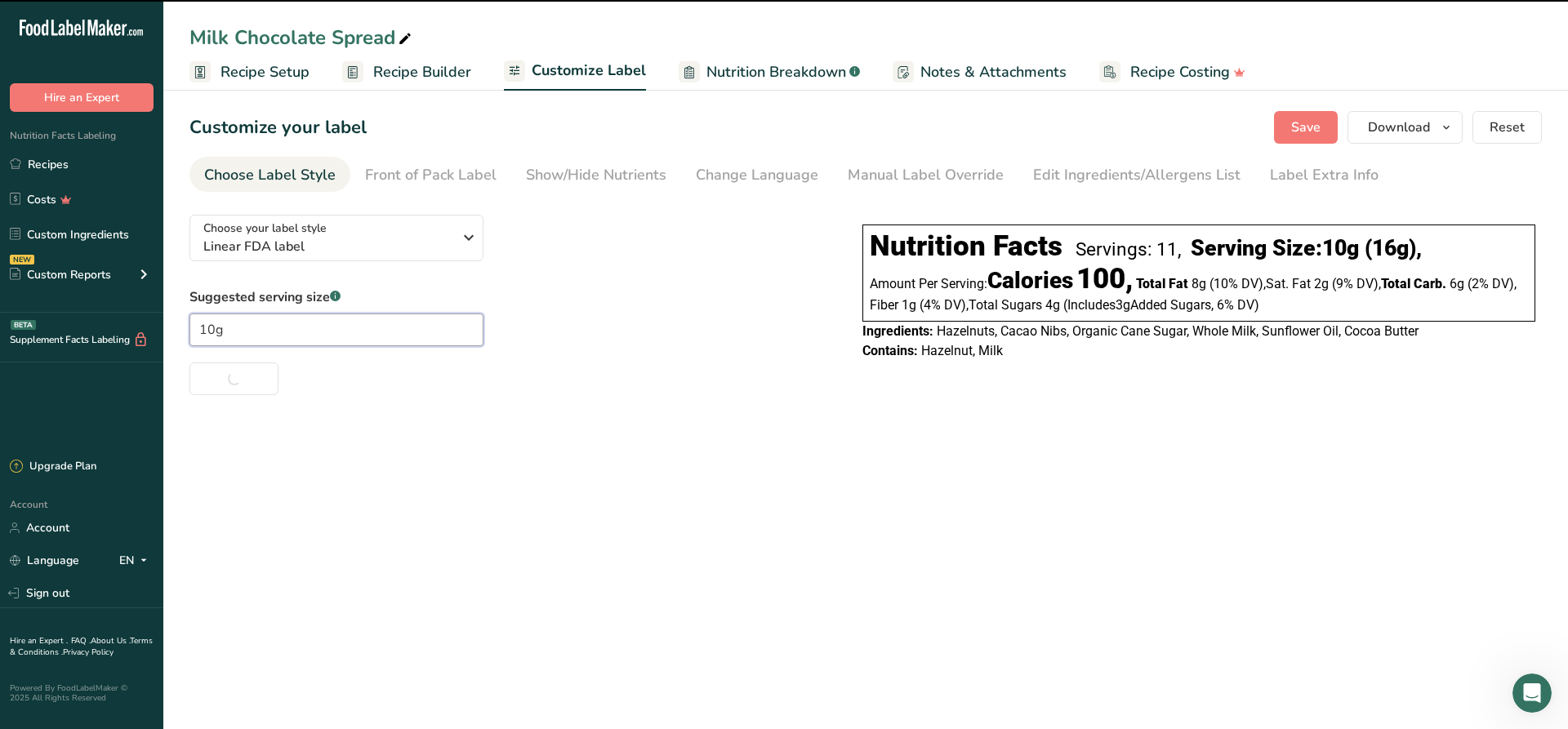
drag, startPoint x: 248, startPoint y: 332, endPoint x: 167, endPoint y: 342, distance: 81.6
click at [189, 334] on input "10g" at bounding box center [336, 330] width 294 height 33
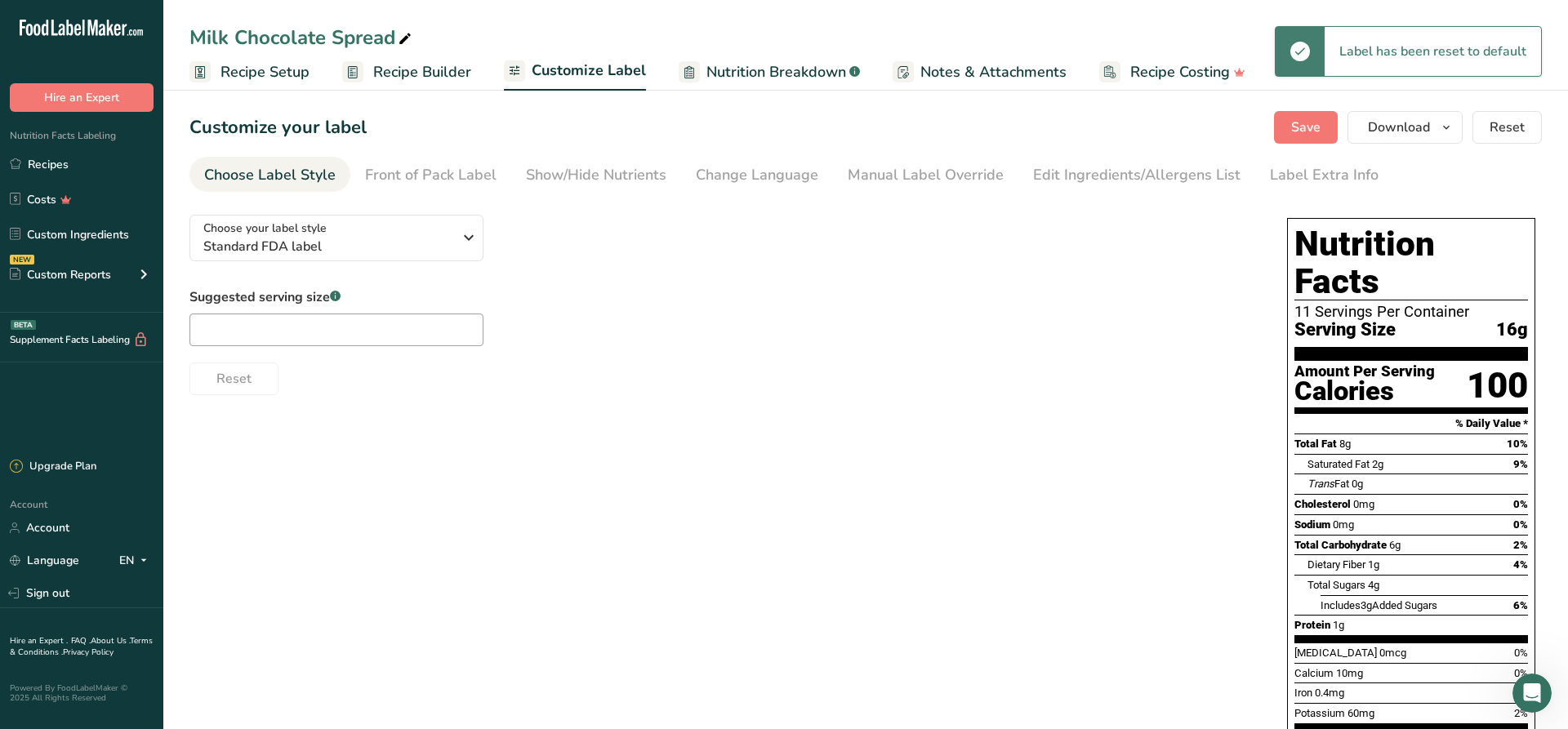
click at [420, 66] on span "Recipe Builder" at bounding box center [422, 72] width 98 height 22
